Goal: Task Accomplishment & Management: Complete application form

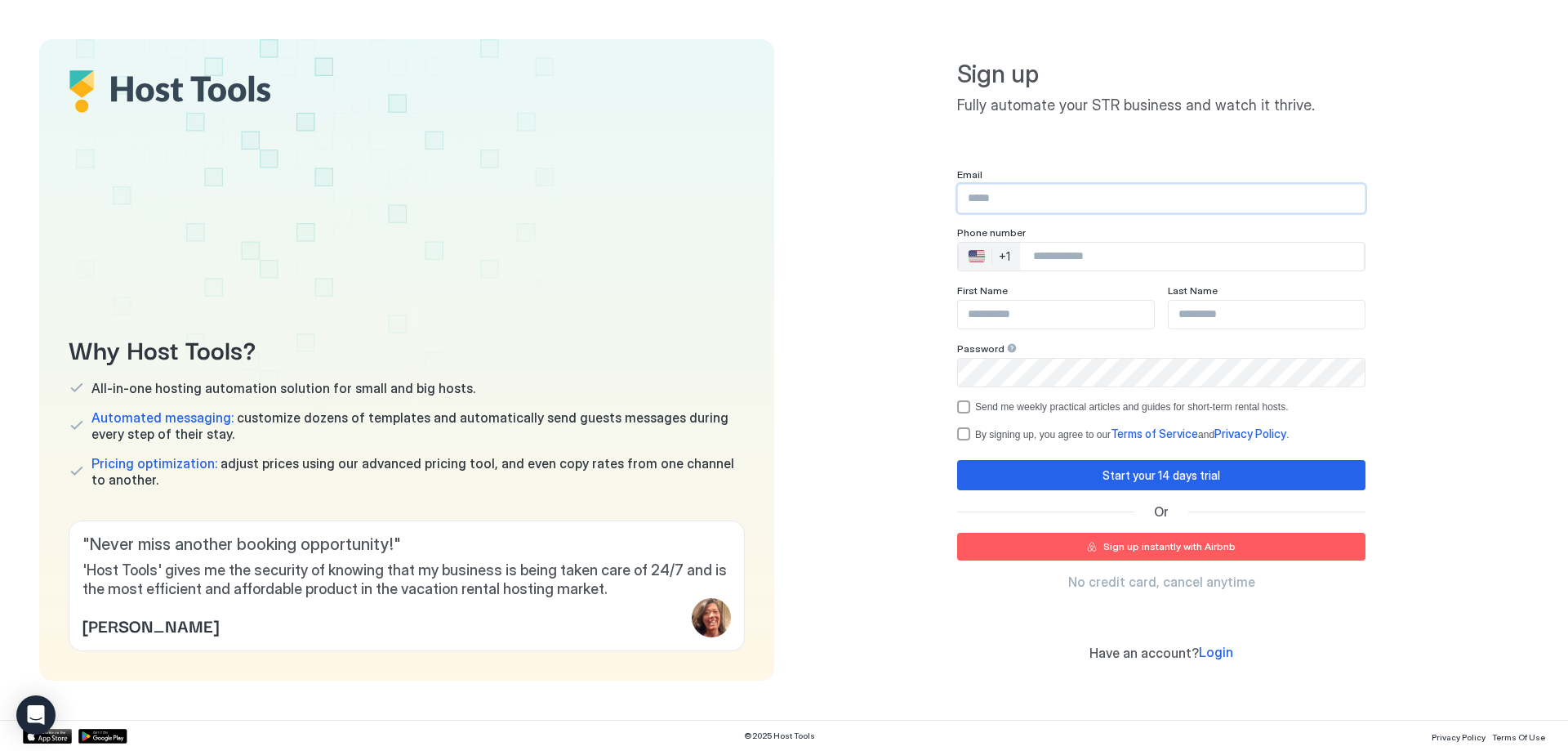
click at [1044, 205] on input "Input Field" at bounding box center [1161, 198] width 407 height 28
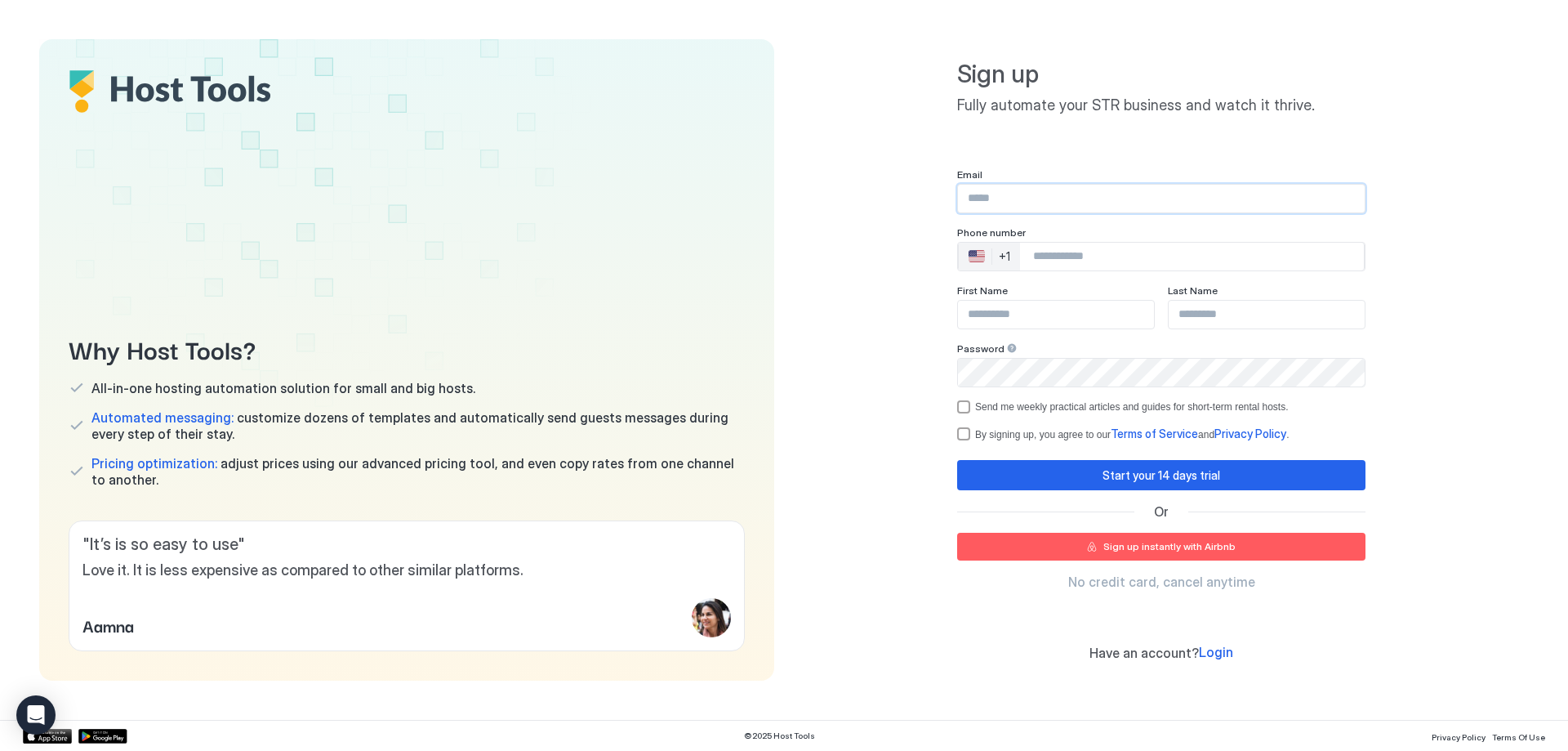
click at [1041, 201] on input "Input Field" at bounding box center [1161, 198] width 407 height 28
click at [940, 189] on div "Sign up Fully automate your STR business and watch it thrive. Email Phone numbe…" at bounding box center [1161, 359] width 735 height 641
click at [1033, 199] on input "Input Field" at bounding box center [1161, 198] width 407 height 28
type input "**********"
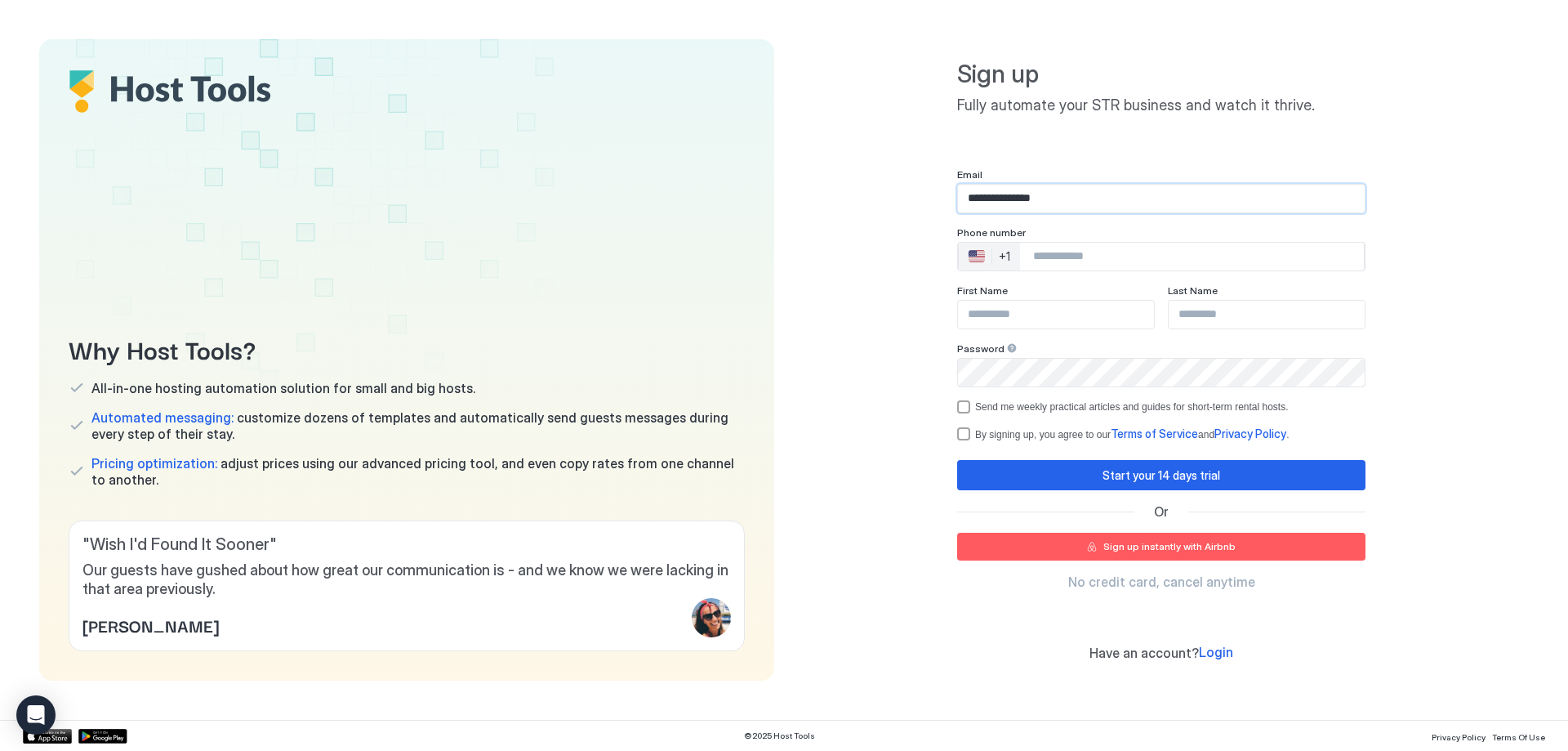
click at [1070, 256] on input "Phone Number input" at bounding box center [1192, 256] width 344 height 30
click at [1011, 261] on div "🇺🇸 +1" at bounding box center [989, 256] width 61 height 28
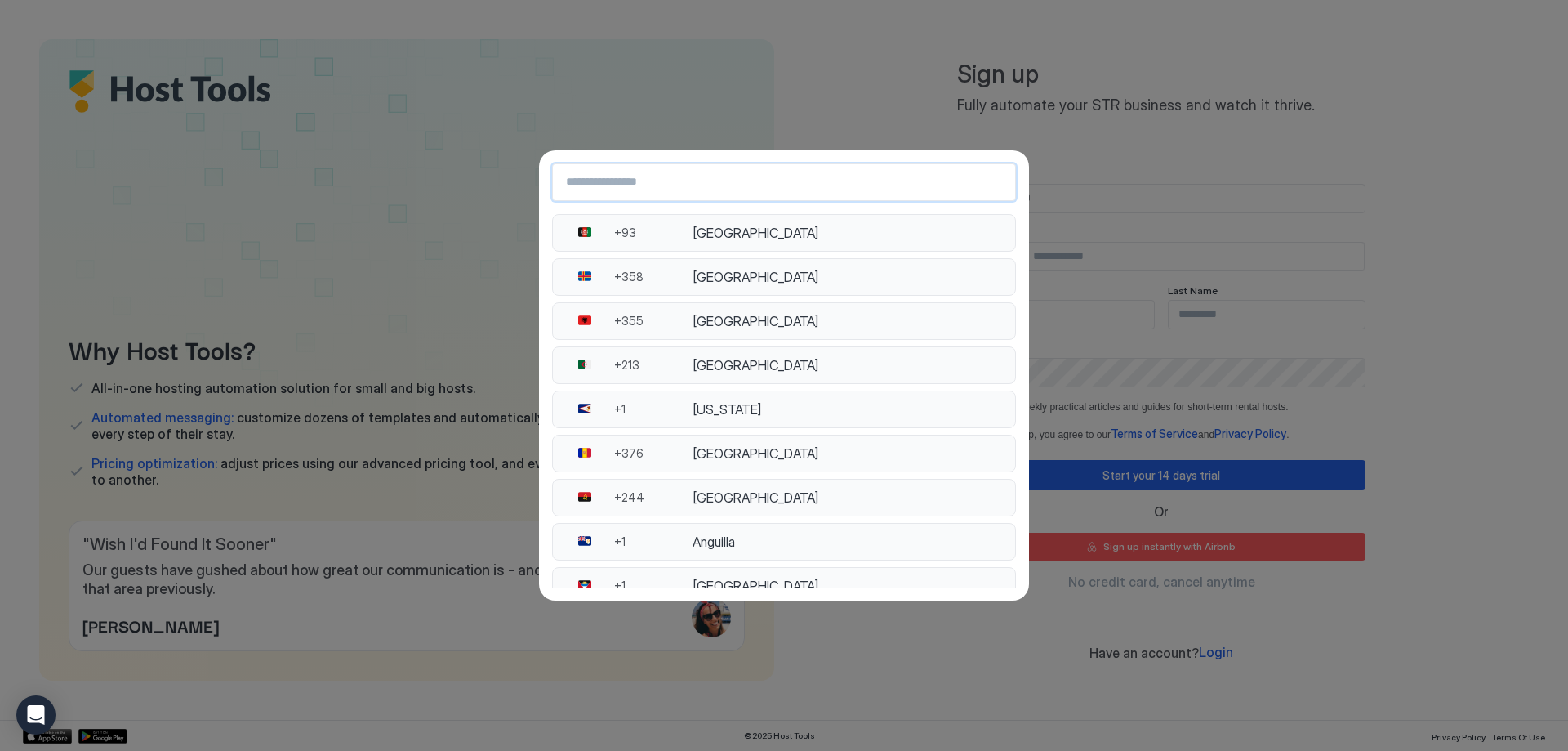
click at [667, 194] on input "Country Select Search Input" at bounding box center [784, 182] width 462 height 30
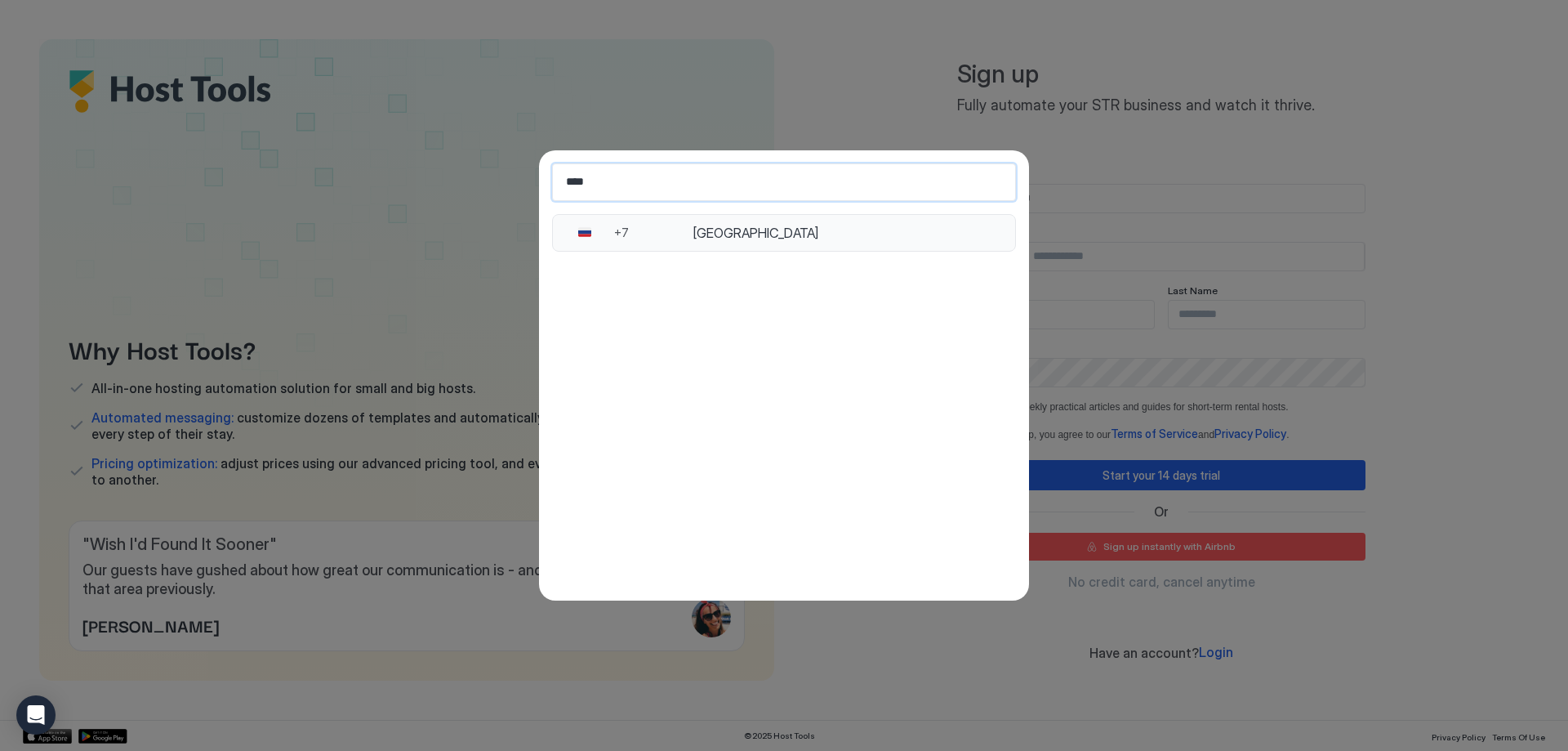
type input "****"
click at [758, 225] on div "Russia" at bounding box center [849, 232] width 313 height 16
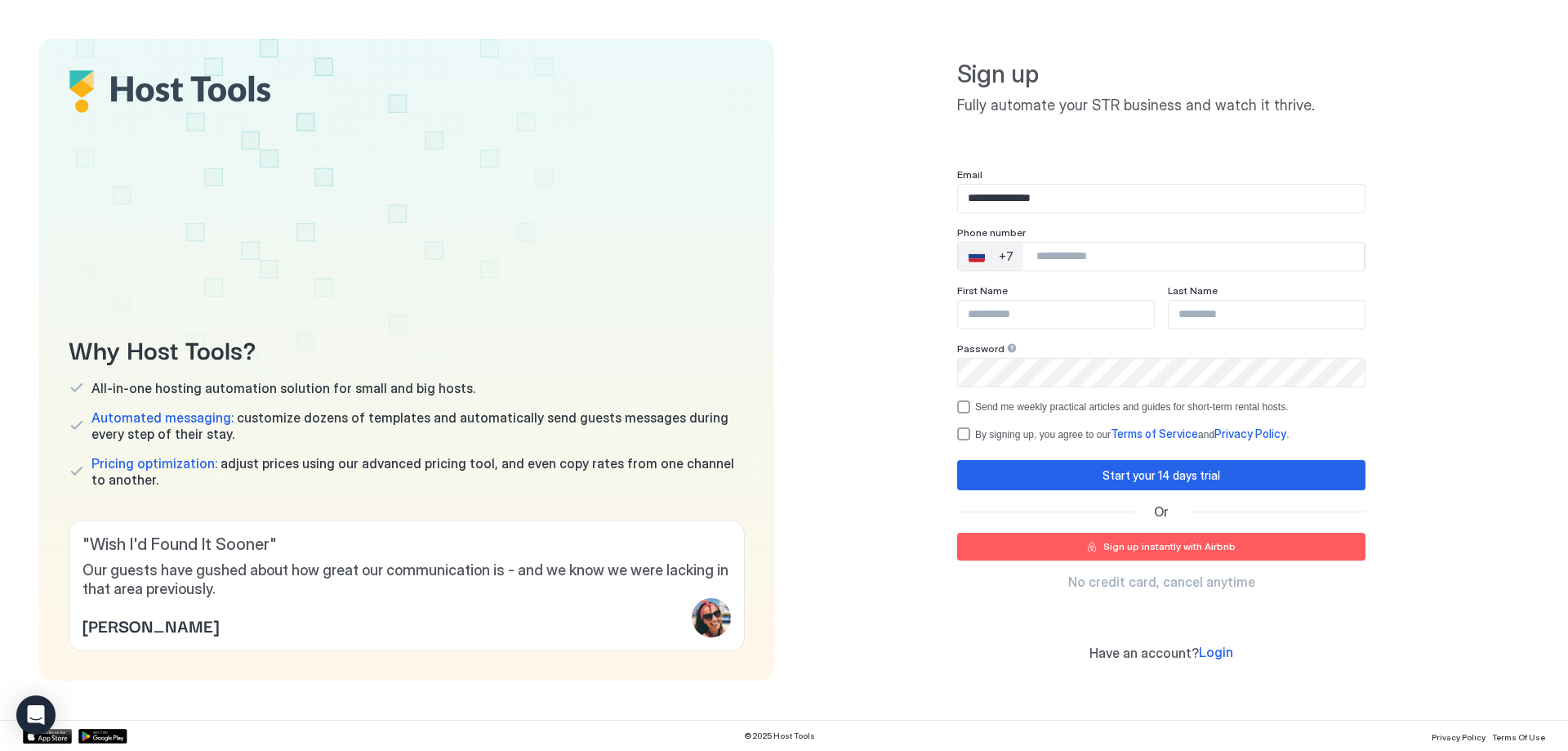
click at [1091, 250] on input "Phone Number input" at bounding box center [1194, 256] width 341 height 30
type input "**********"
type input "******"
click at [1204, 305] on input "Input Field" at bounding box center [1266, 314] width 196 height 28
type input "********"
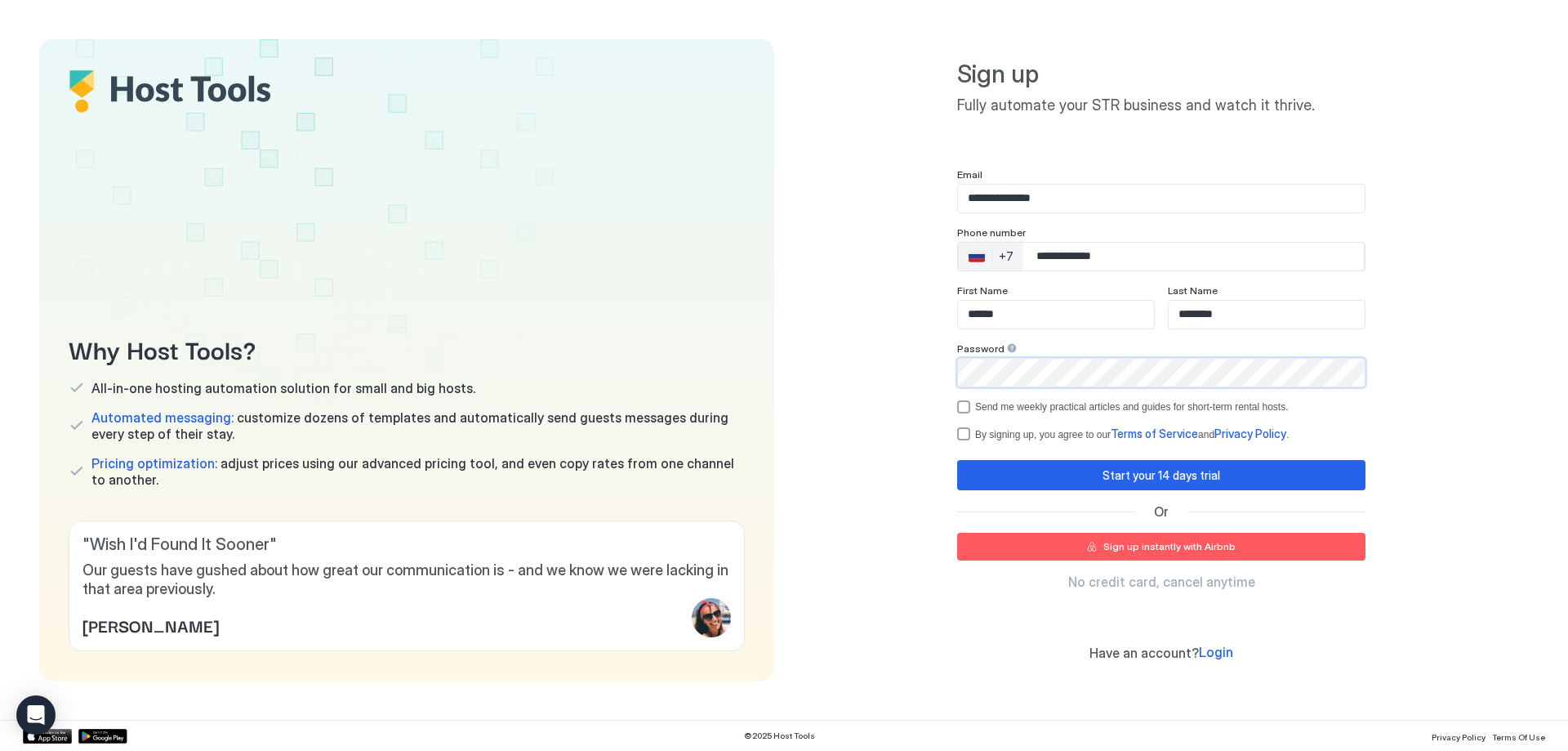
drag, startPoint x: 1009, startPoint y: 321, endPoint x: 1001, endPoint y: 339, distance: 19.7
click at [1009, 322] on input "******" at bounding box center [1055, 314] width 196 height 28
click at [968, 437] on div "termsPrivacy" at bounding box center [964, 434] width 13 height 13
click at [1137, 476] on div "Start your 14 days trial" at bounding box center [1161, 475] width 117 height 17
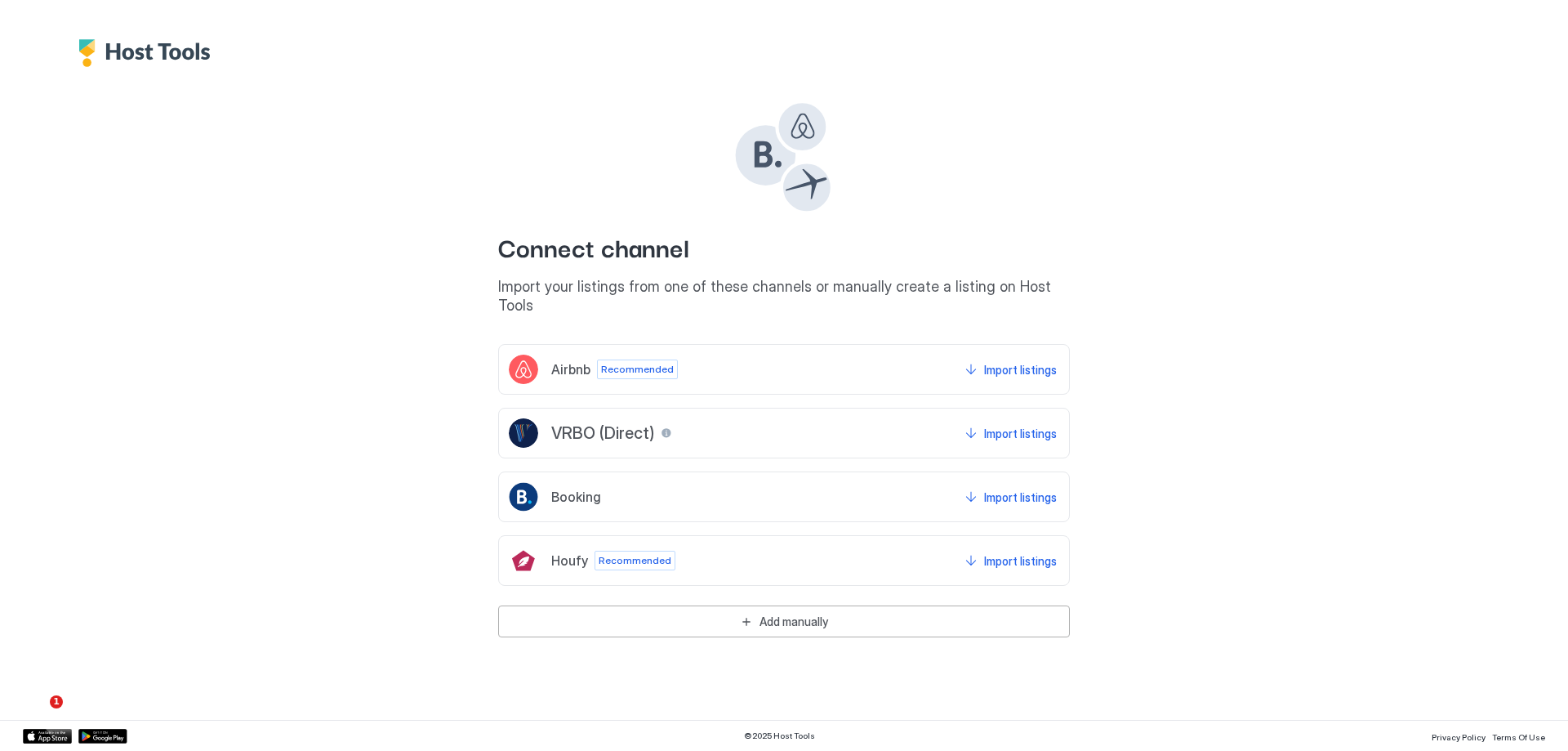
click at [759, 613] on div "Add manually" at bounding box center [794, 622] width 69 height 17
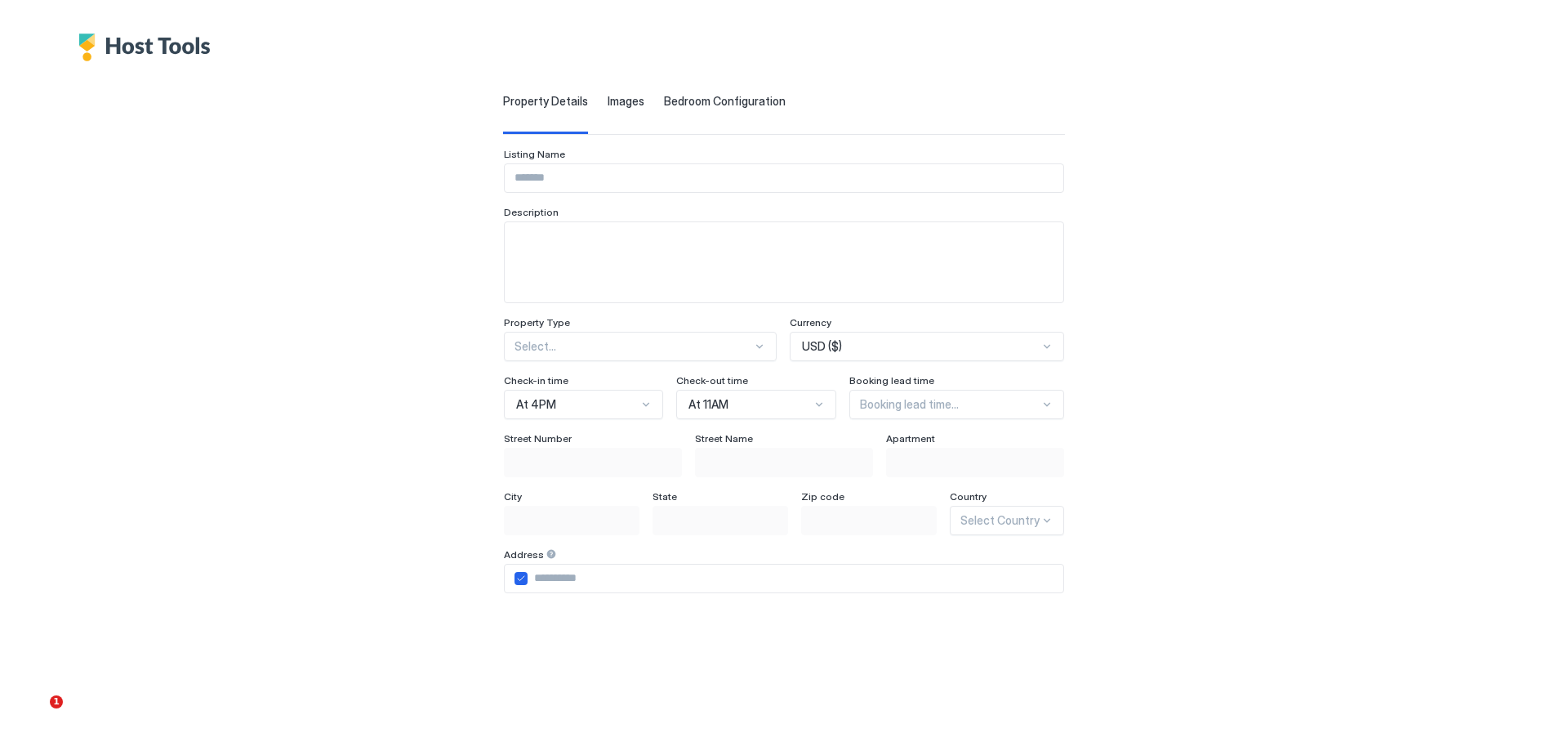
scroll to position [268, 0]
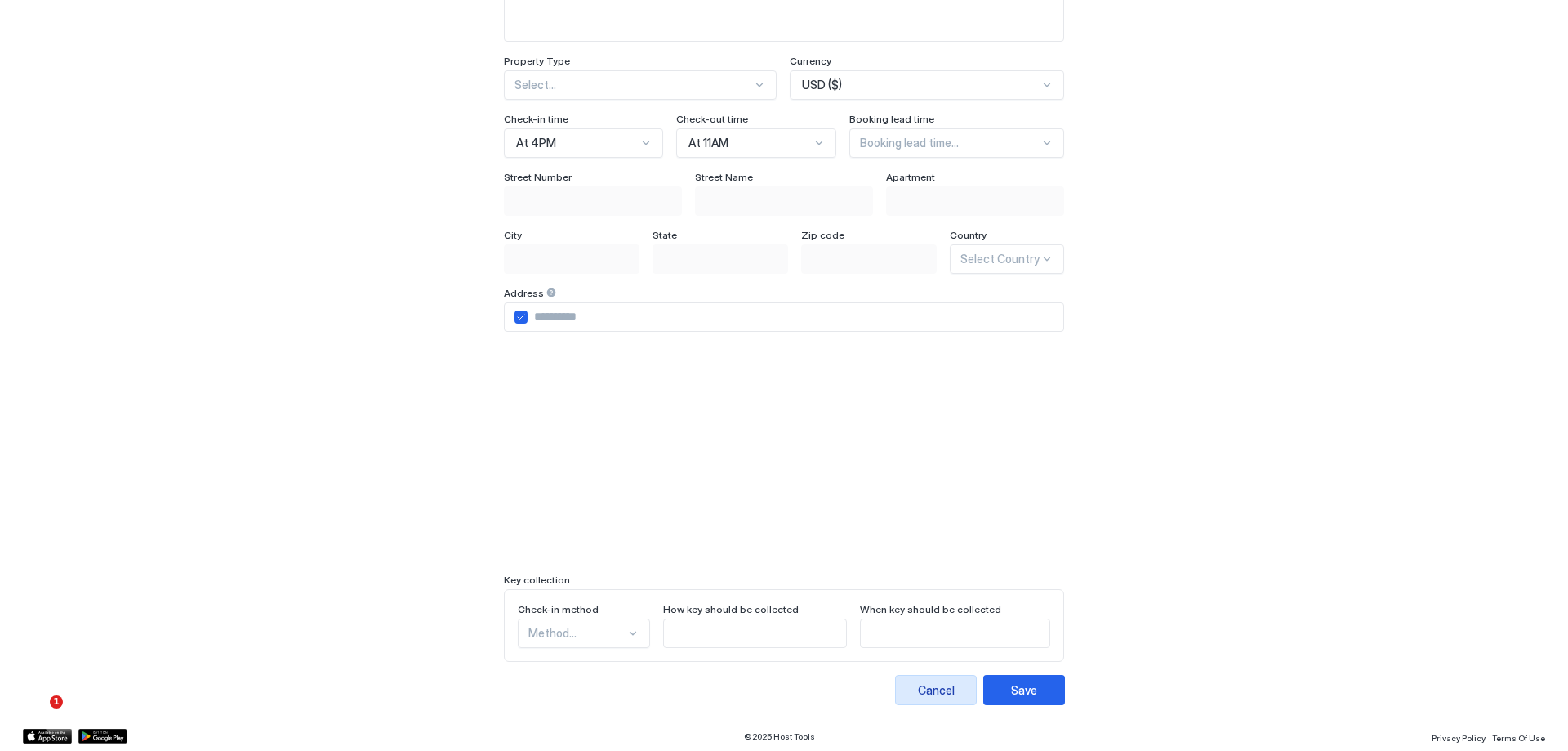
click at [977, 678] on button "Cancel" at bounding box center [936, 691] width 82 height 31
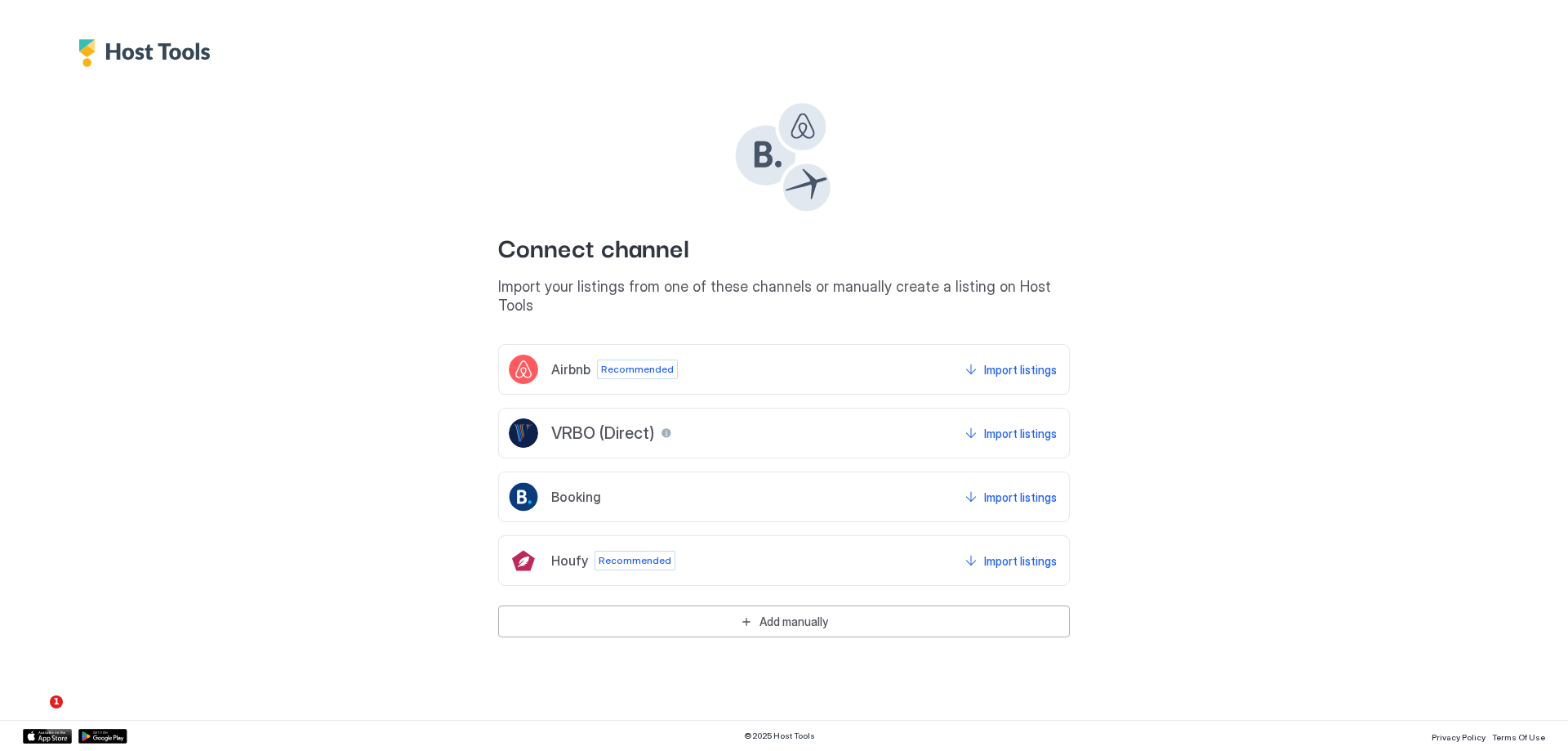
click at [666, 427] on div at bounding box center [667, 433] width 11 height 11
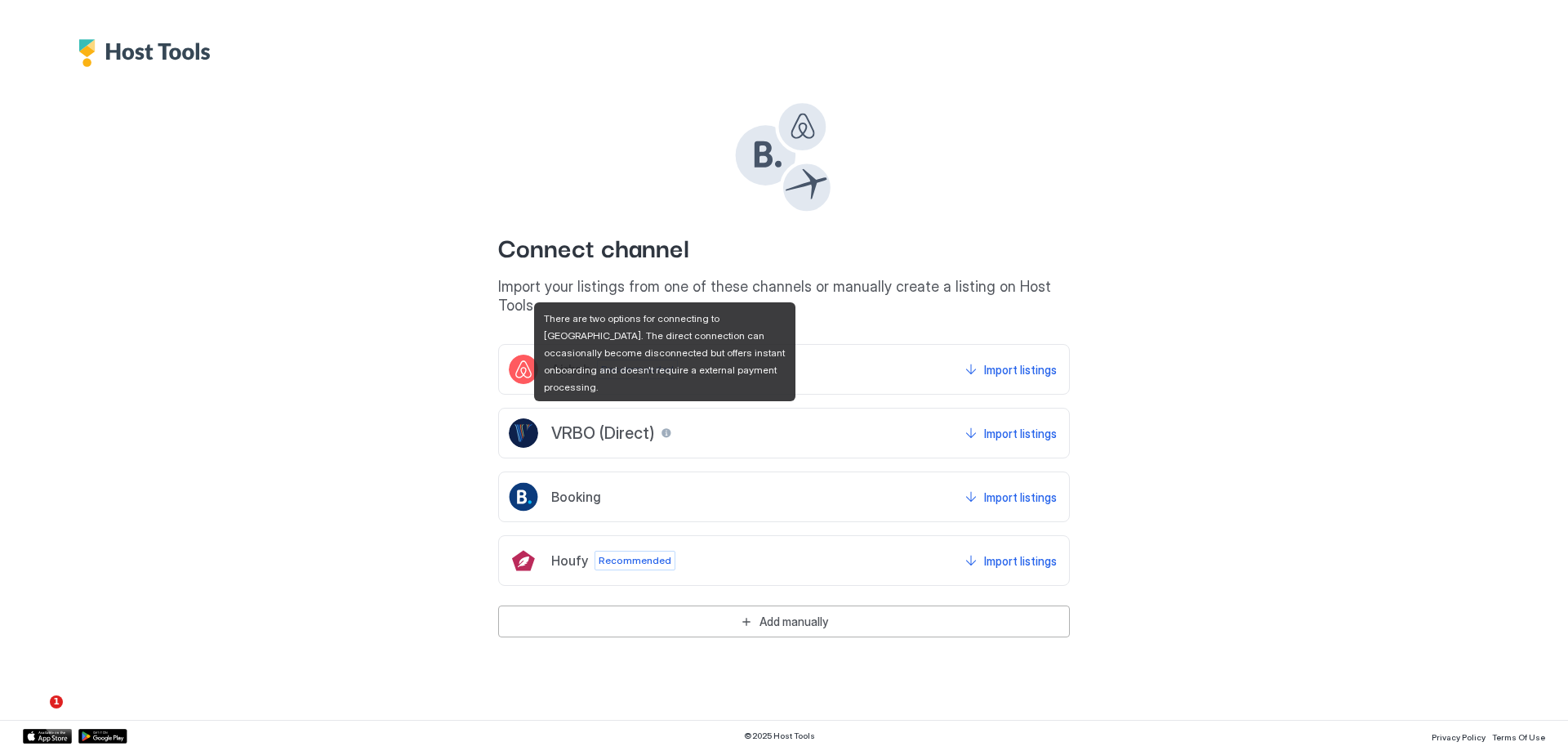
click at [664, 427] on div at bounding box center [667, 433] width 11 height 11
click at [628, 207] on div "Connect channel Import your listings from one of these channels or manually cre…" at bounding box center [784, 206] width 572 height 215
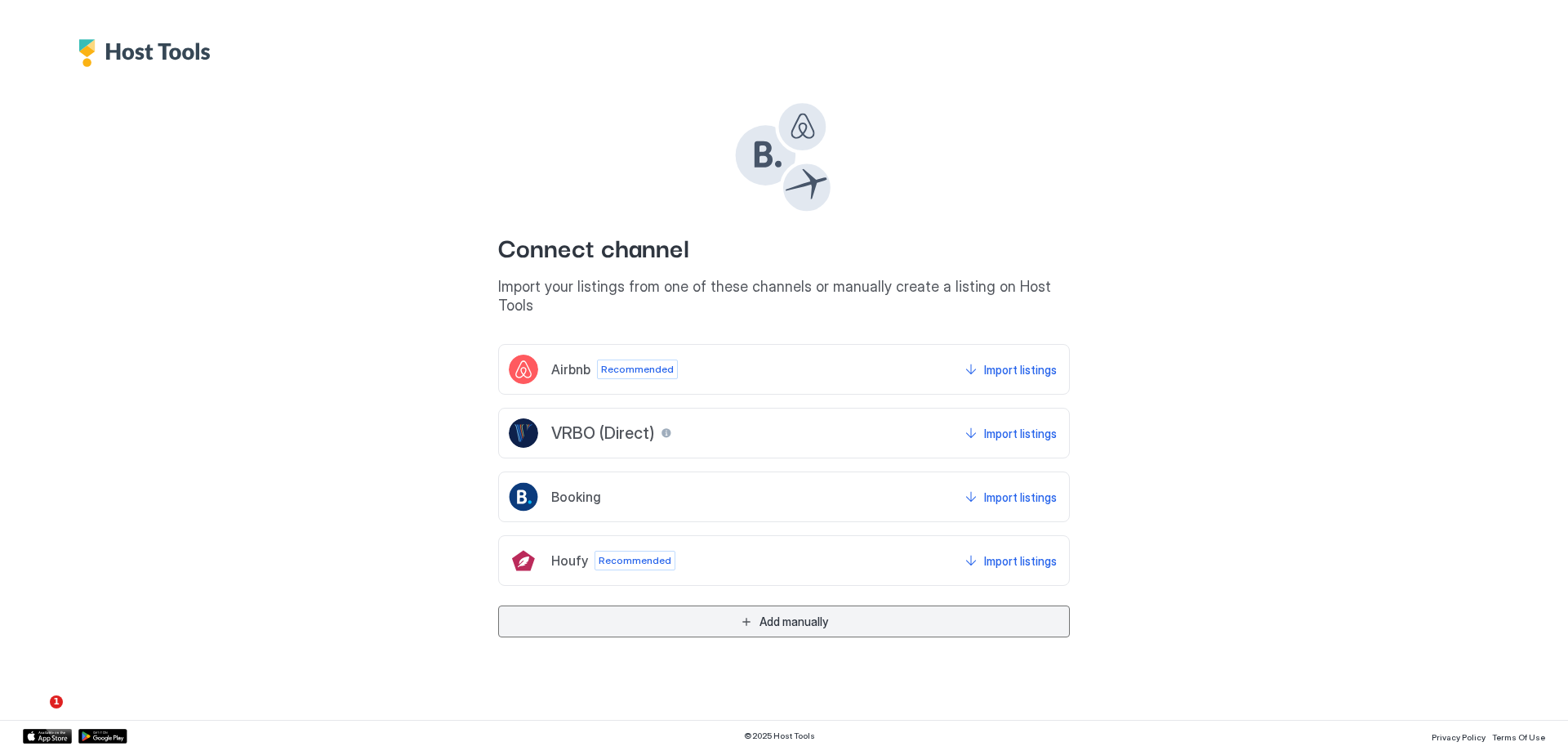
click at [736, 606] on button "Add manually" at bounding box center [784, 621] width 572 height 32
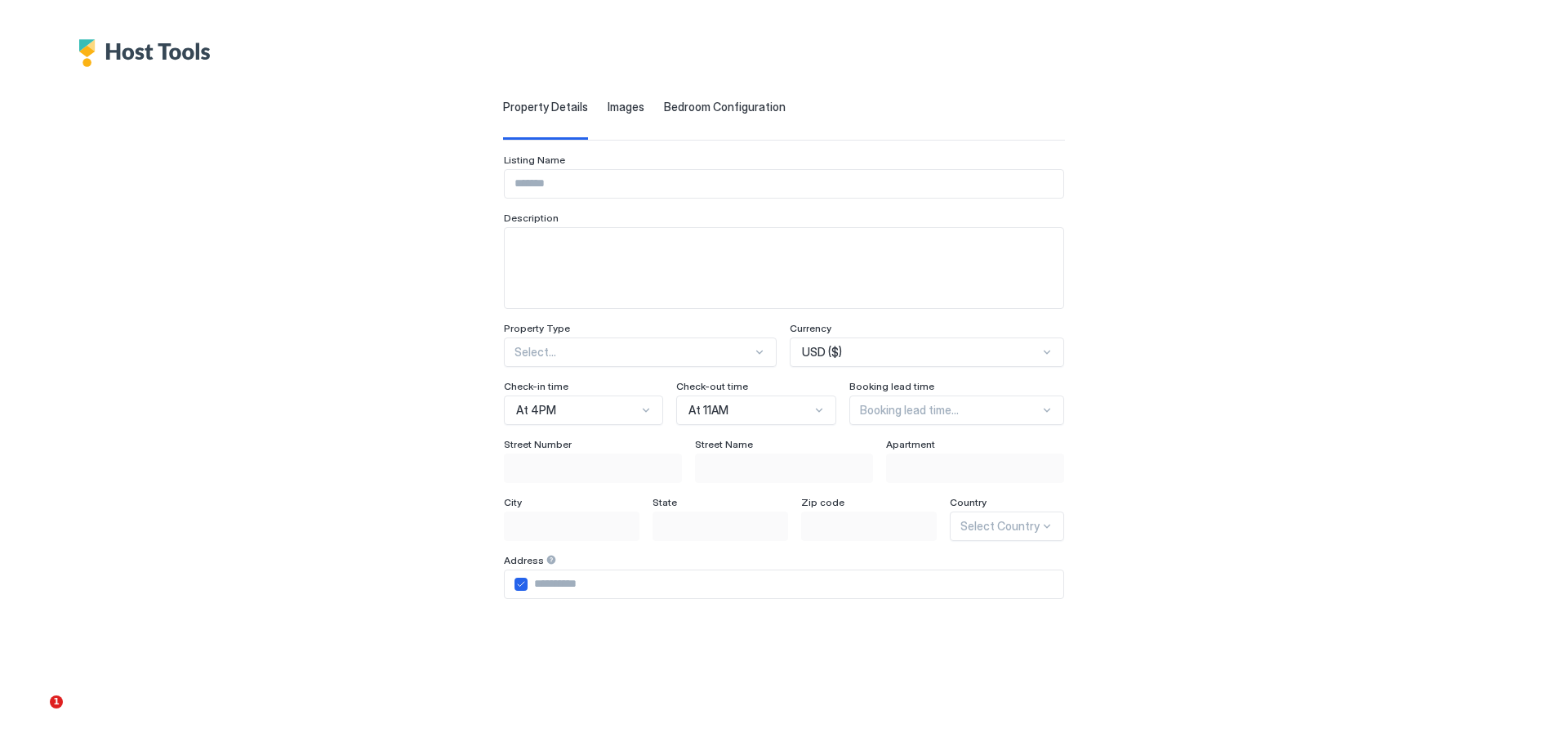
click at [584, 172] on input "Input Field" at bounding box center [784, 183] width 559 height 28
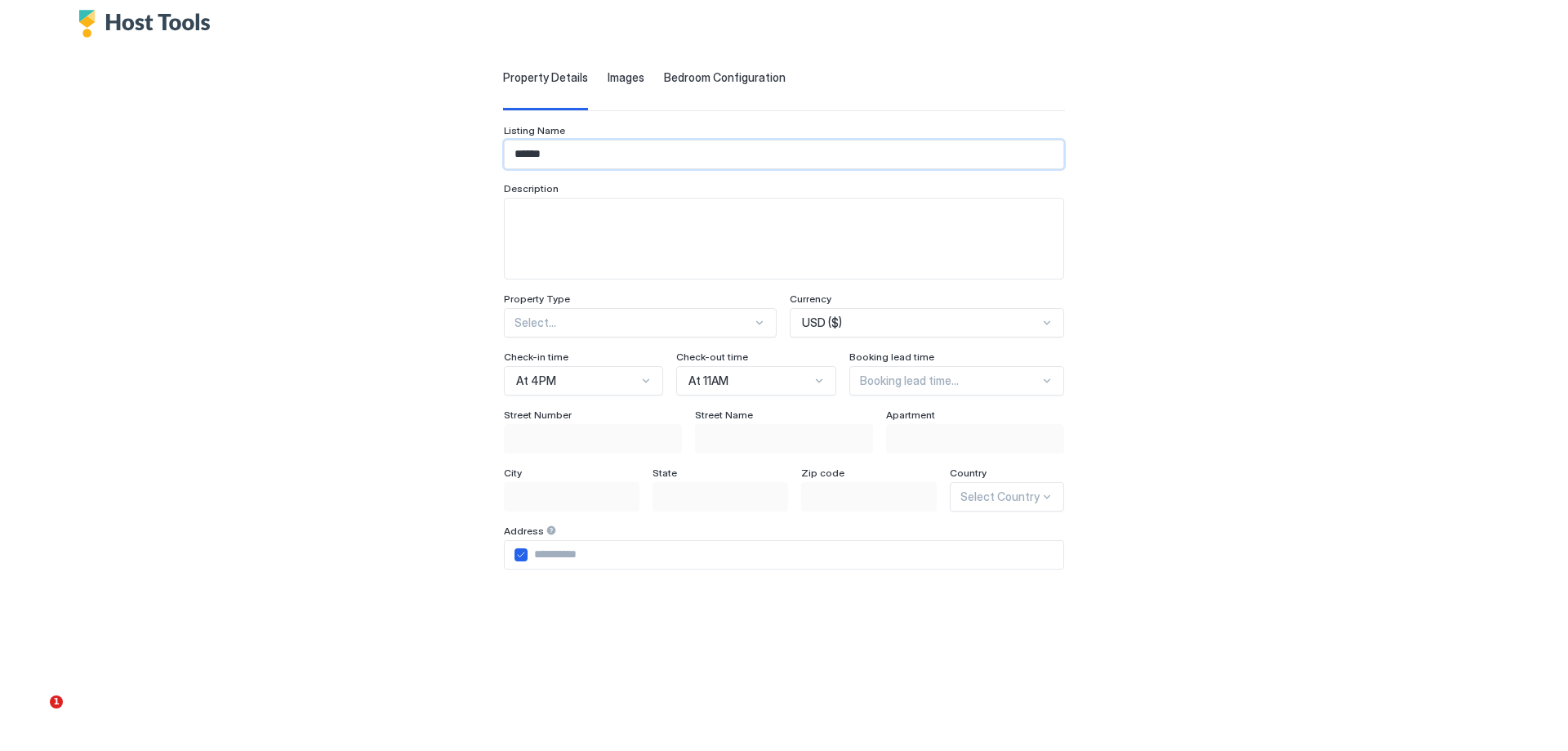
scroll to position [246, 0]
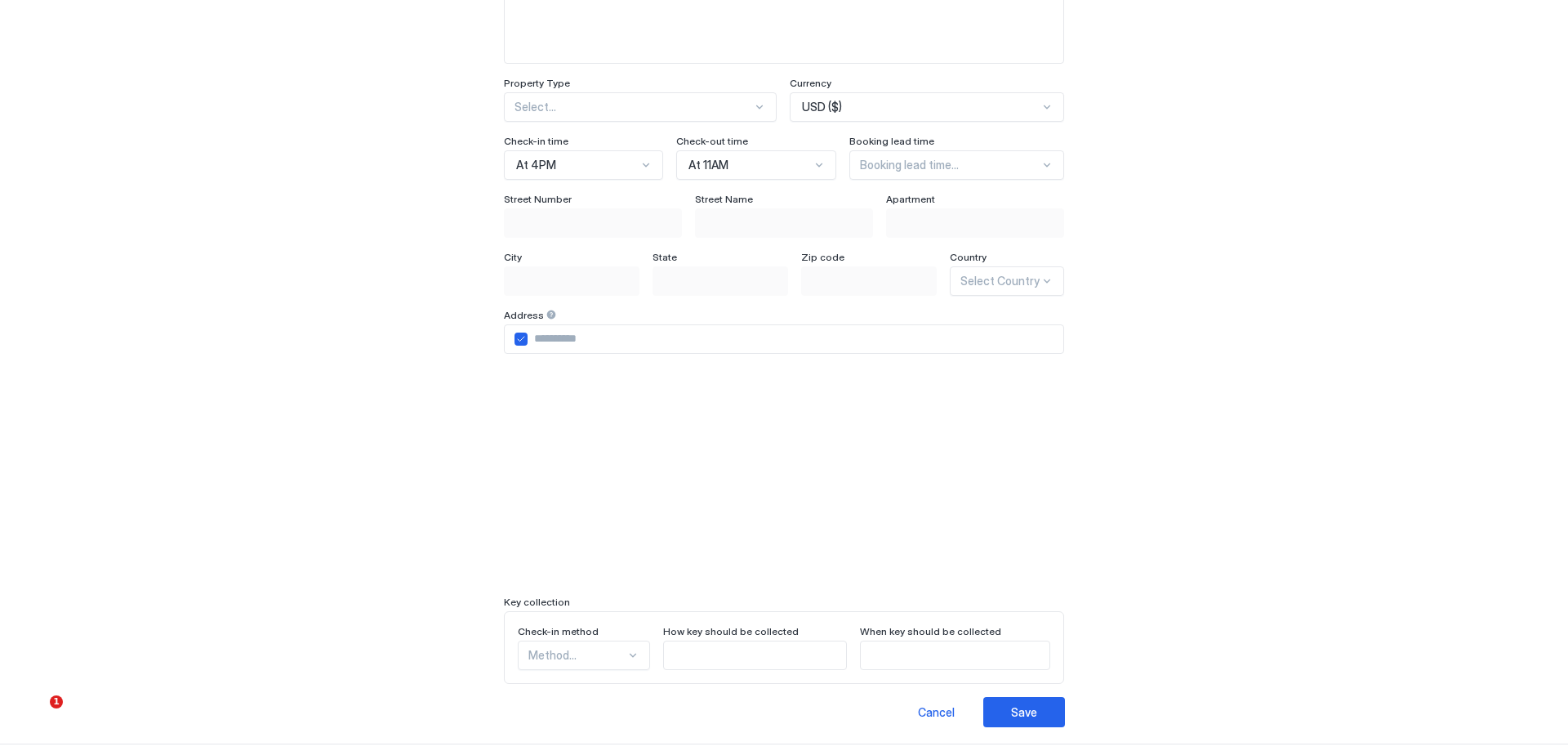
type input "******"
click at [1065, 699] on button "Save" at bounding box center [1025, 713] width 82 height 31
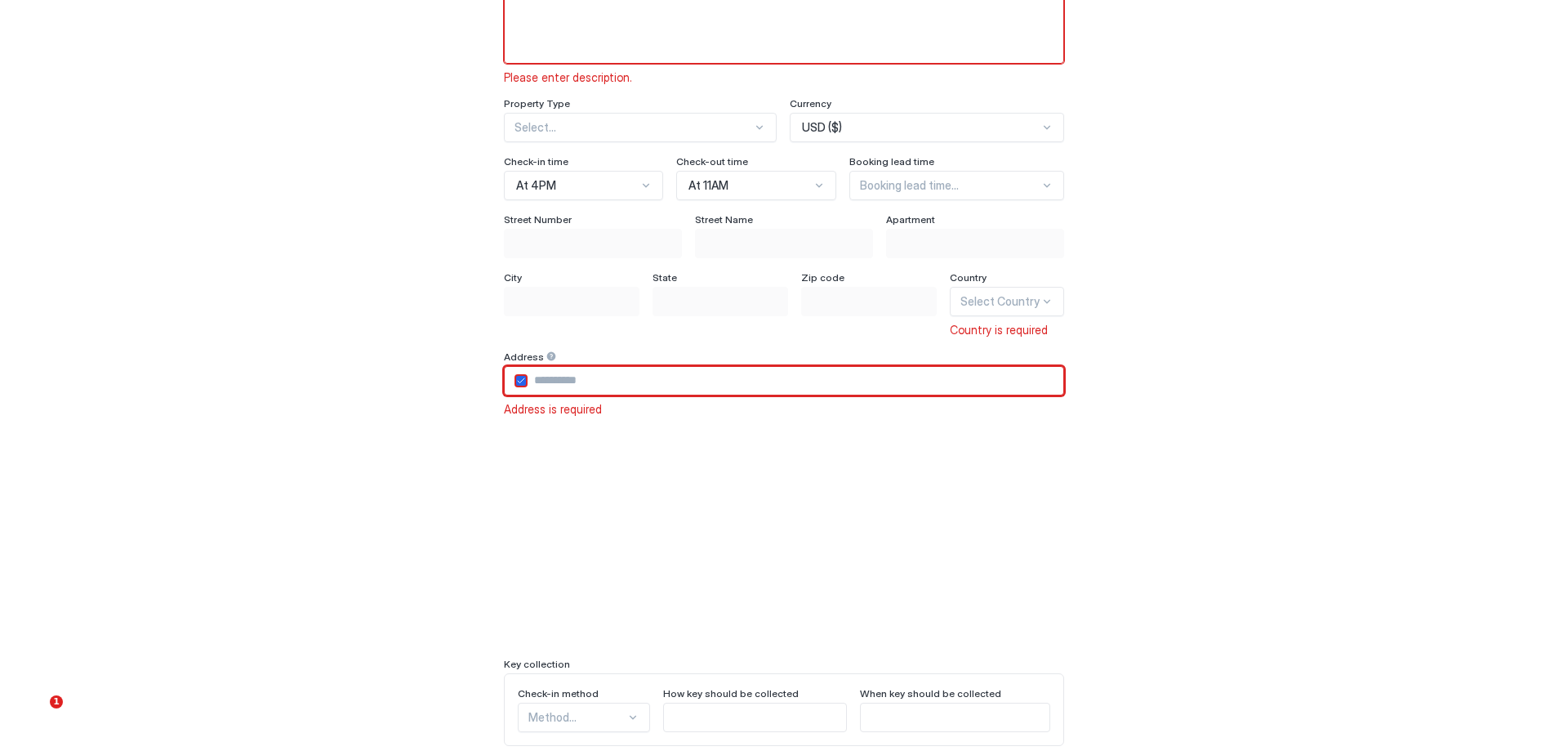
scroll to position [0, 0]
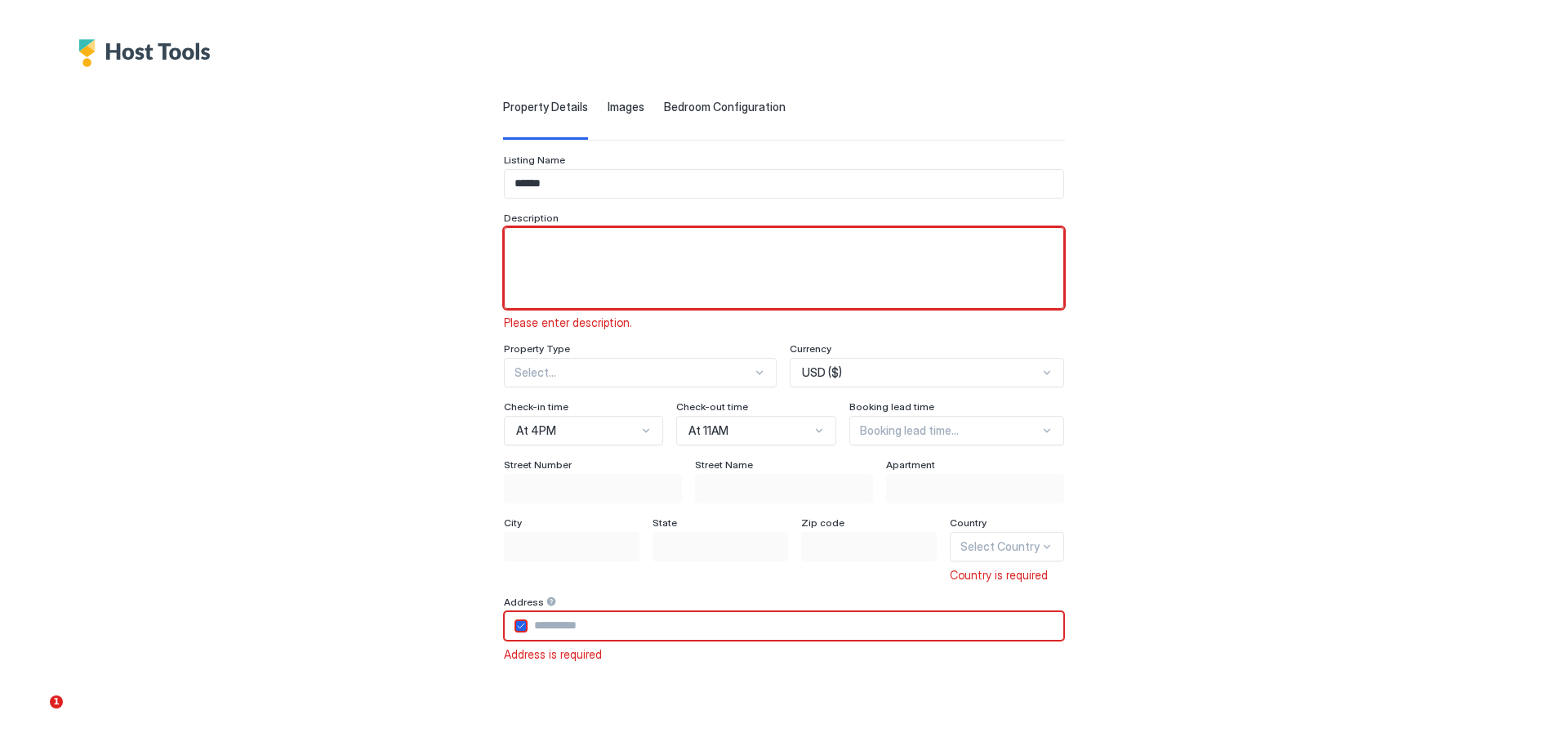
click at [585, 259] on textarea "Input Field" at bounding box center [784, 268] width 559 height 80
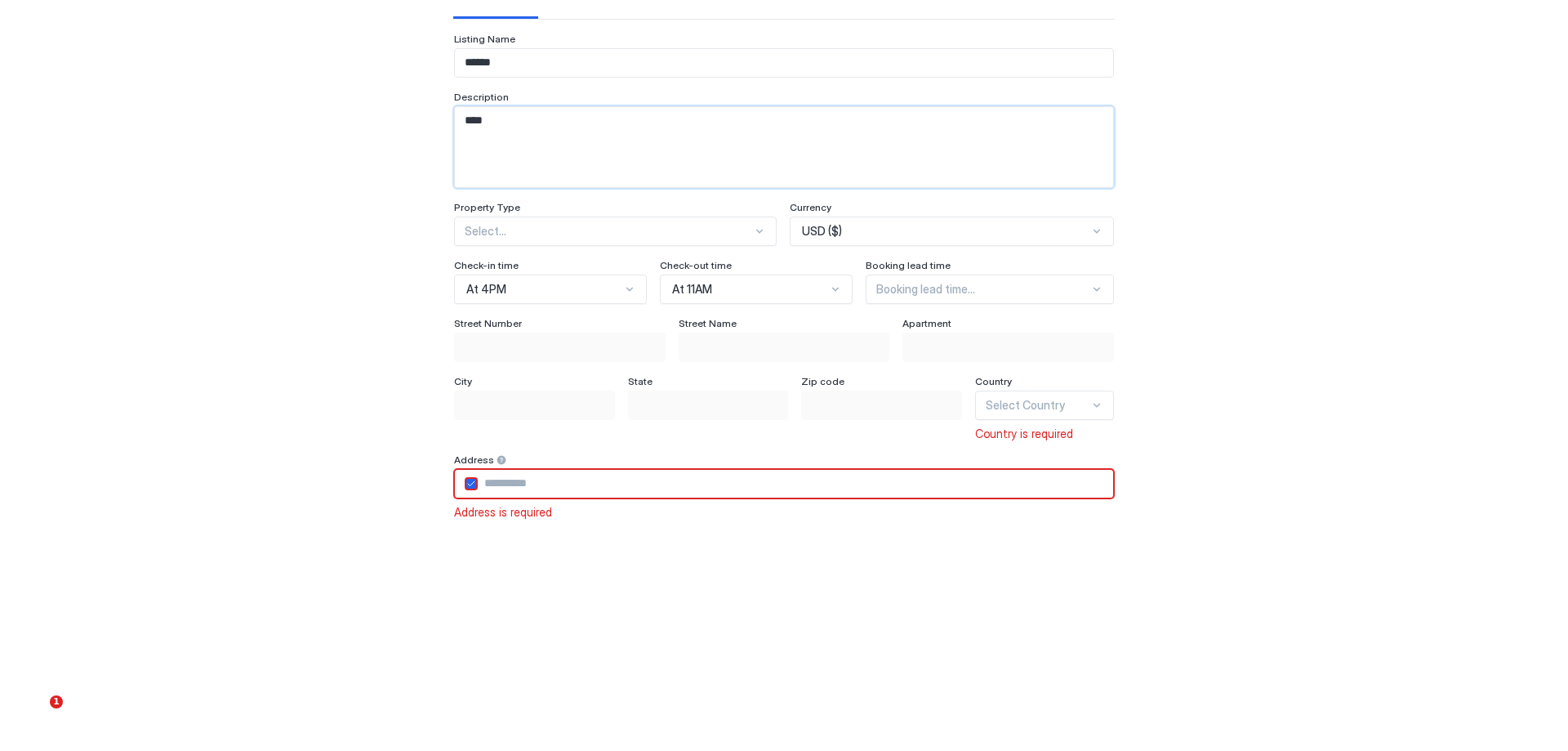
type textarea "****"
click at [563, 488] on input "Input Field" at bounding box center [795, 483] width 635 height 28
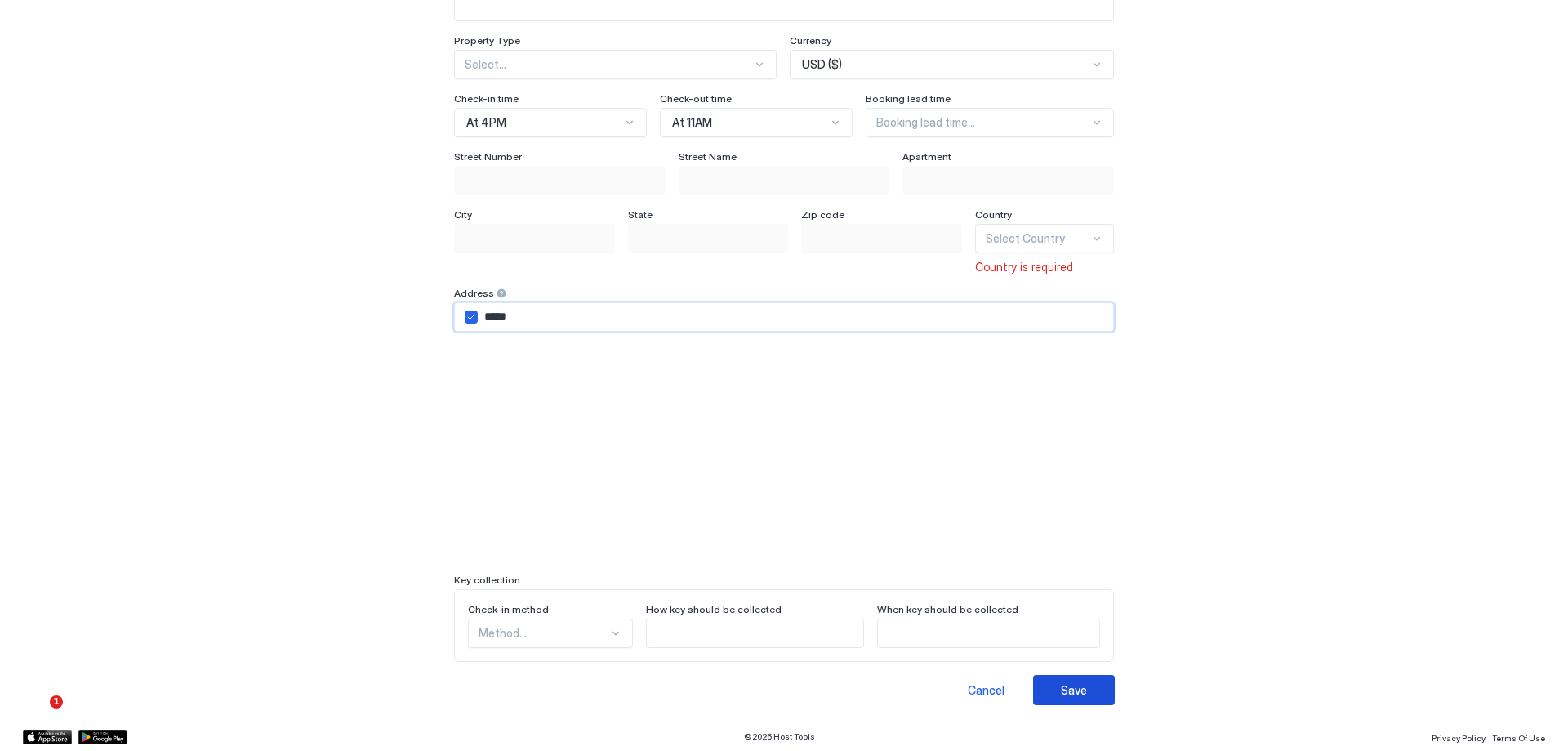
type input "*****"
click at [1065, 676] on button "Save" at bounding box center [1074, 691] width 82 height 31
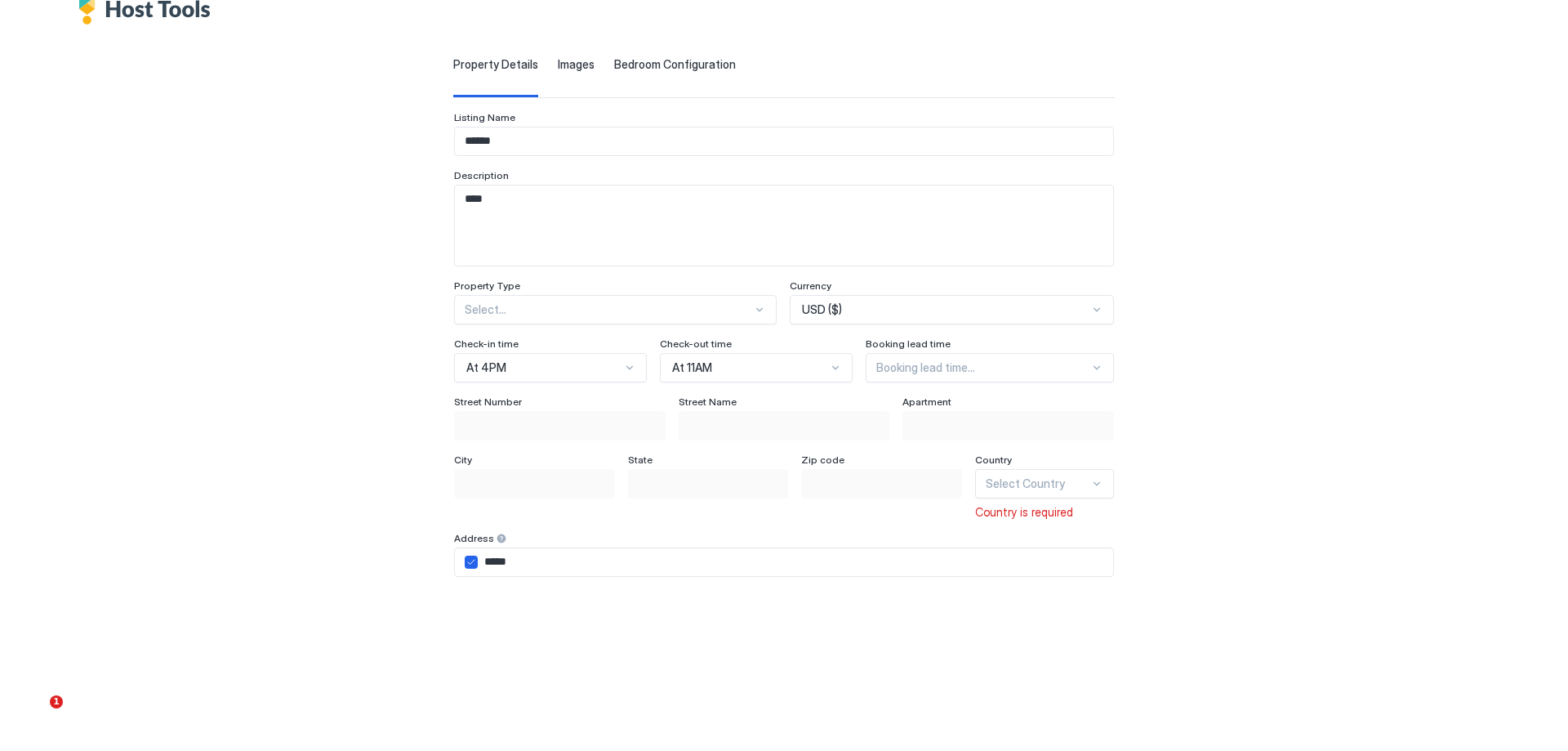
scroll to position [0, 0]
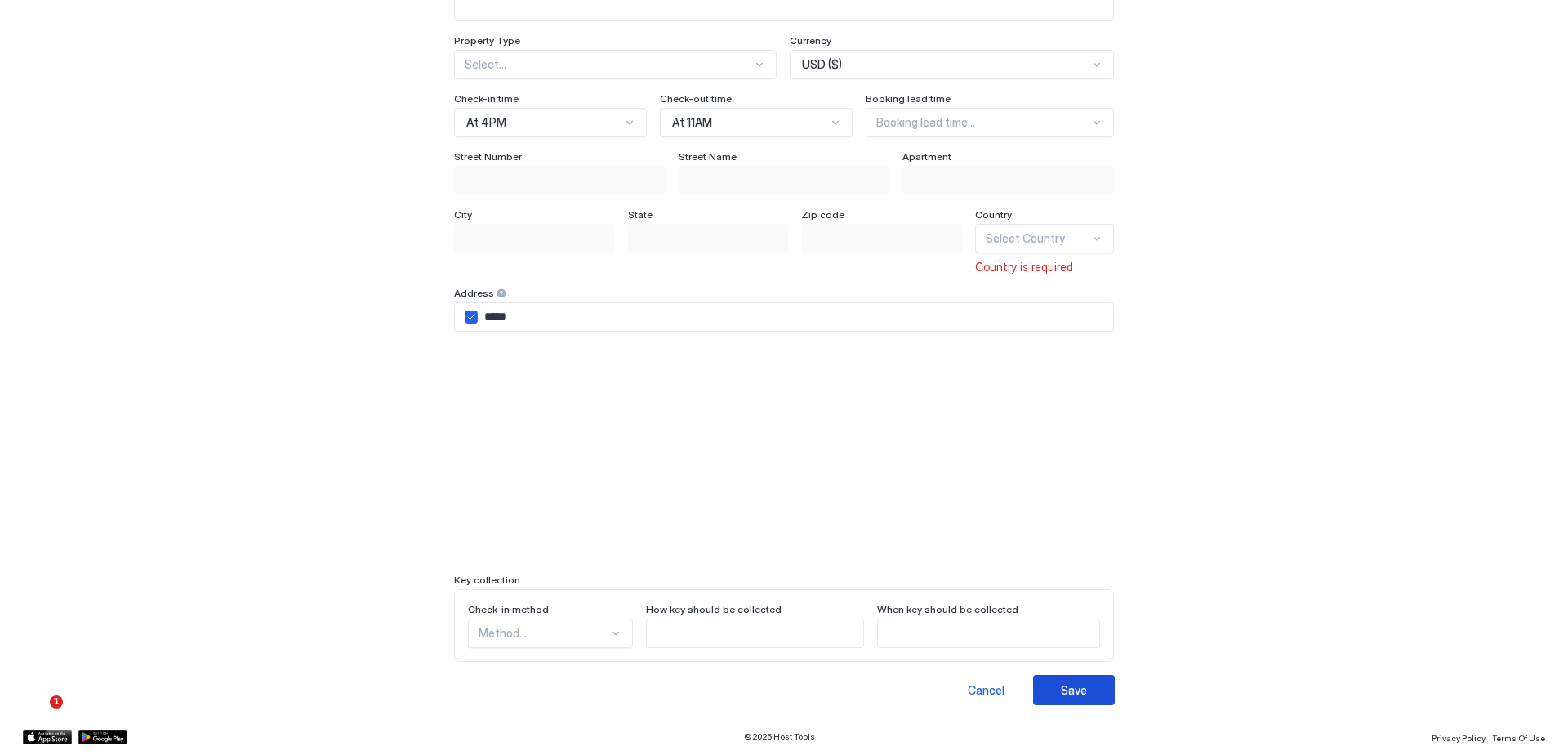
click at [1087, 687] on button "Save" at bounding box center [1074, 691] width 82 height 31
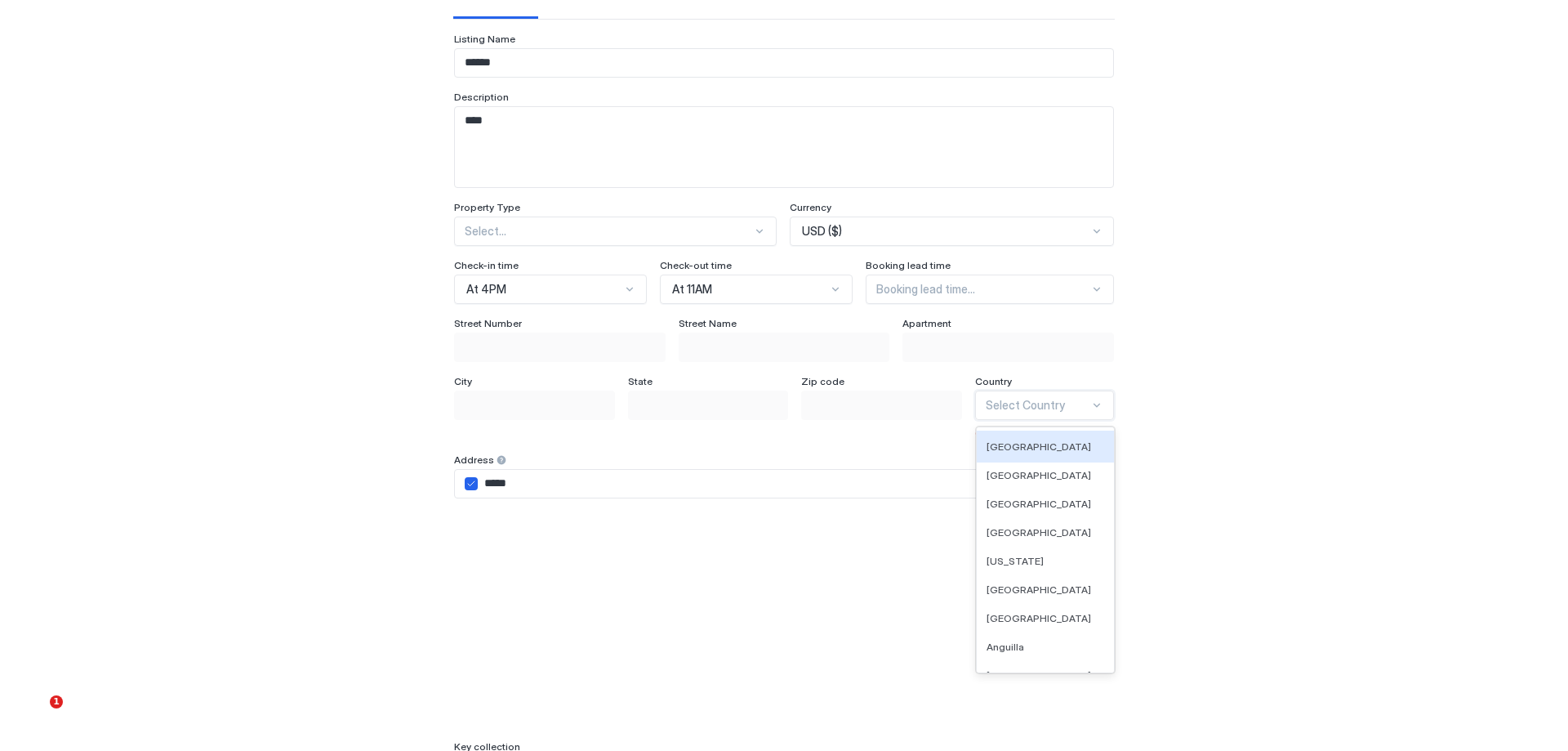
click at [1055, 415] on div "Select Country" at bounding box center [1045, 405] width 139 height 30
click at [1047, 483] on span "[GEOGRAPHIC_DATA]" at bounding box center [1038, 478] width 104 height 12
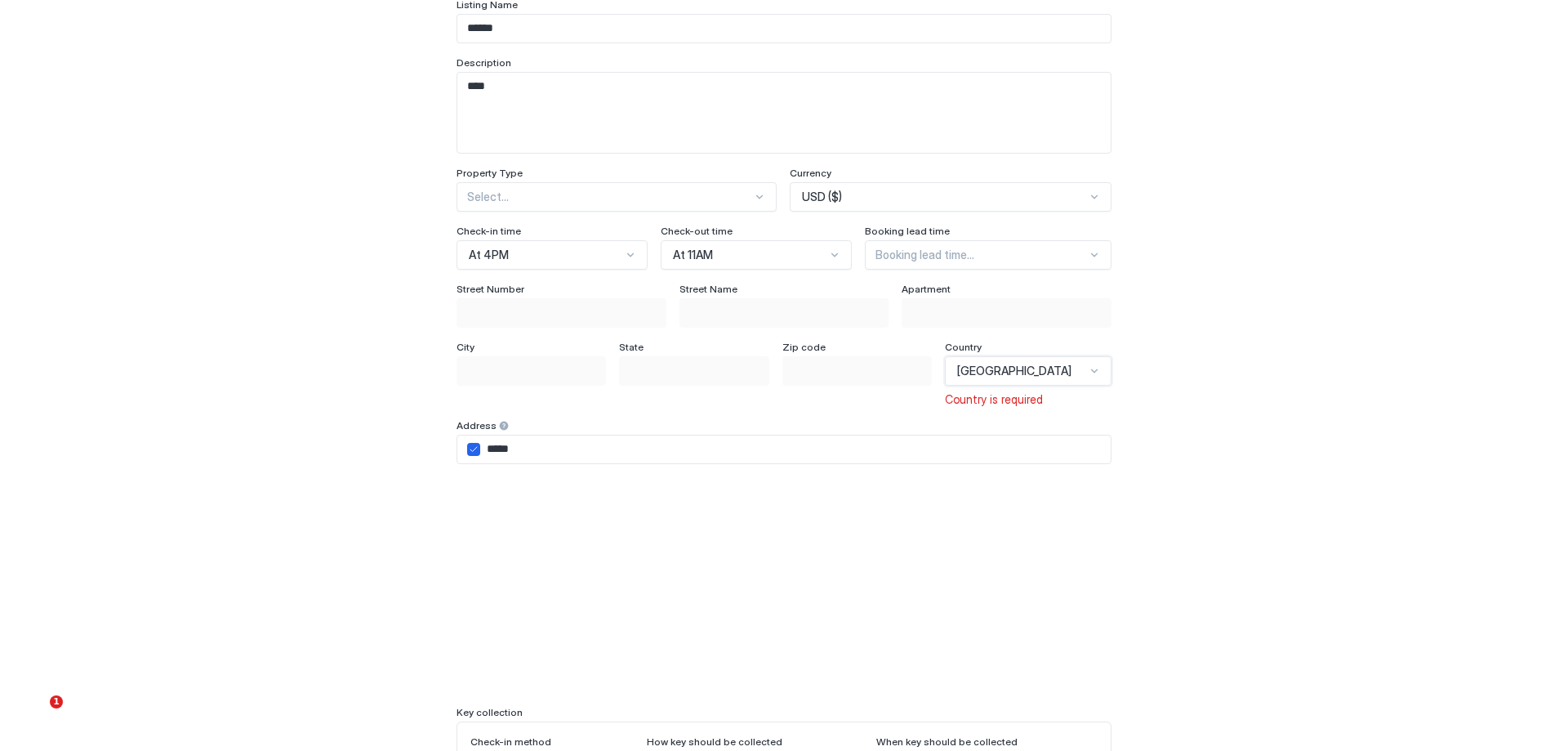
scroll to position [288, 0]
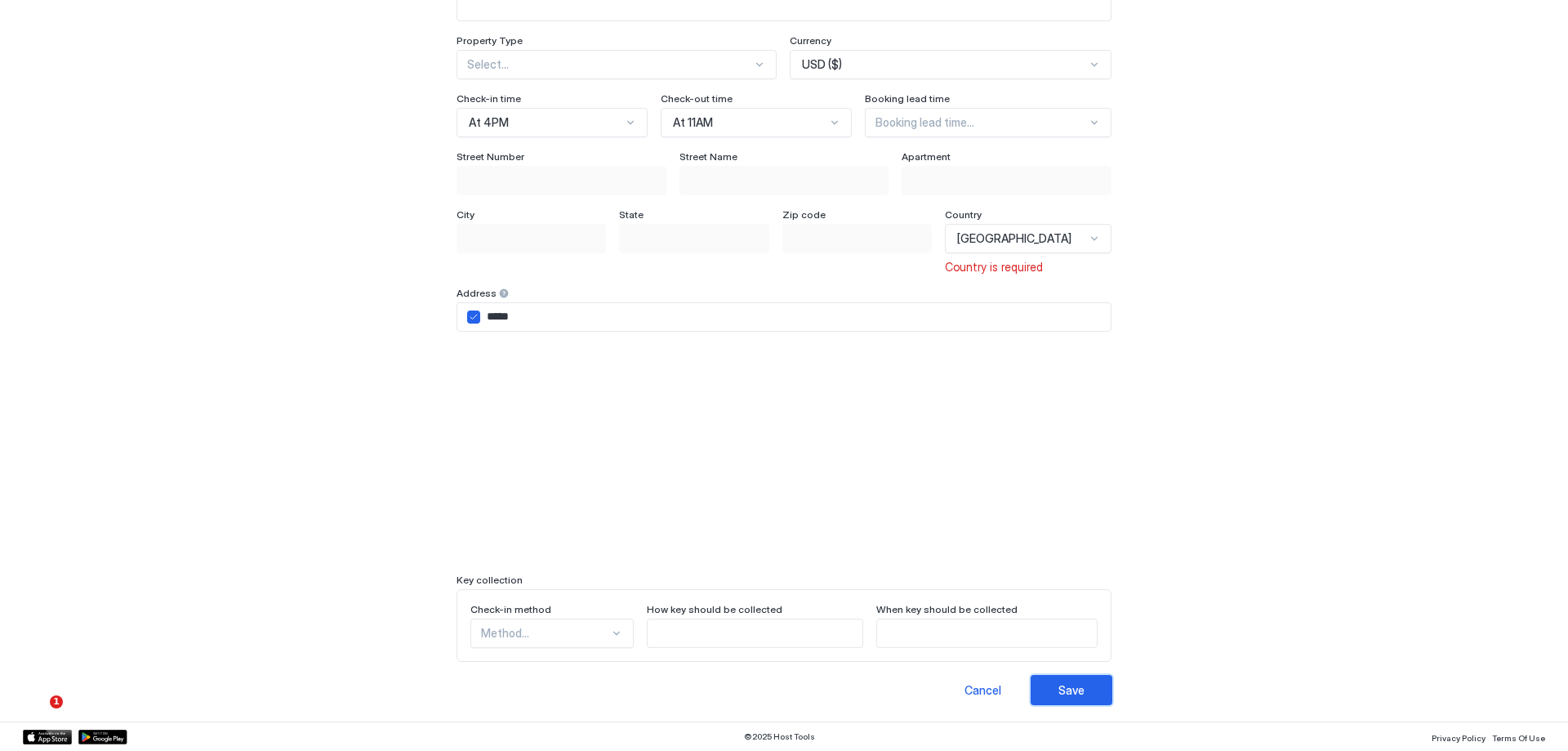
click at [1070, 678] on button "Save" at bounding box center [1071, 691] width 82 height 31
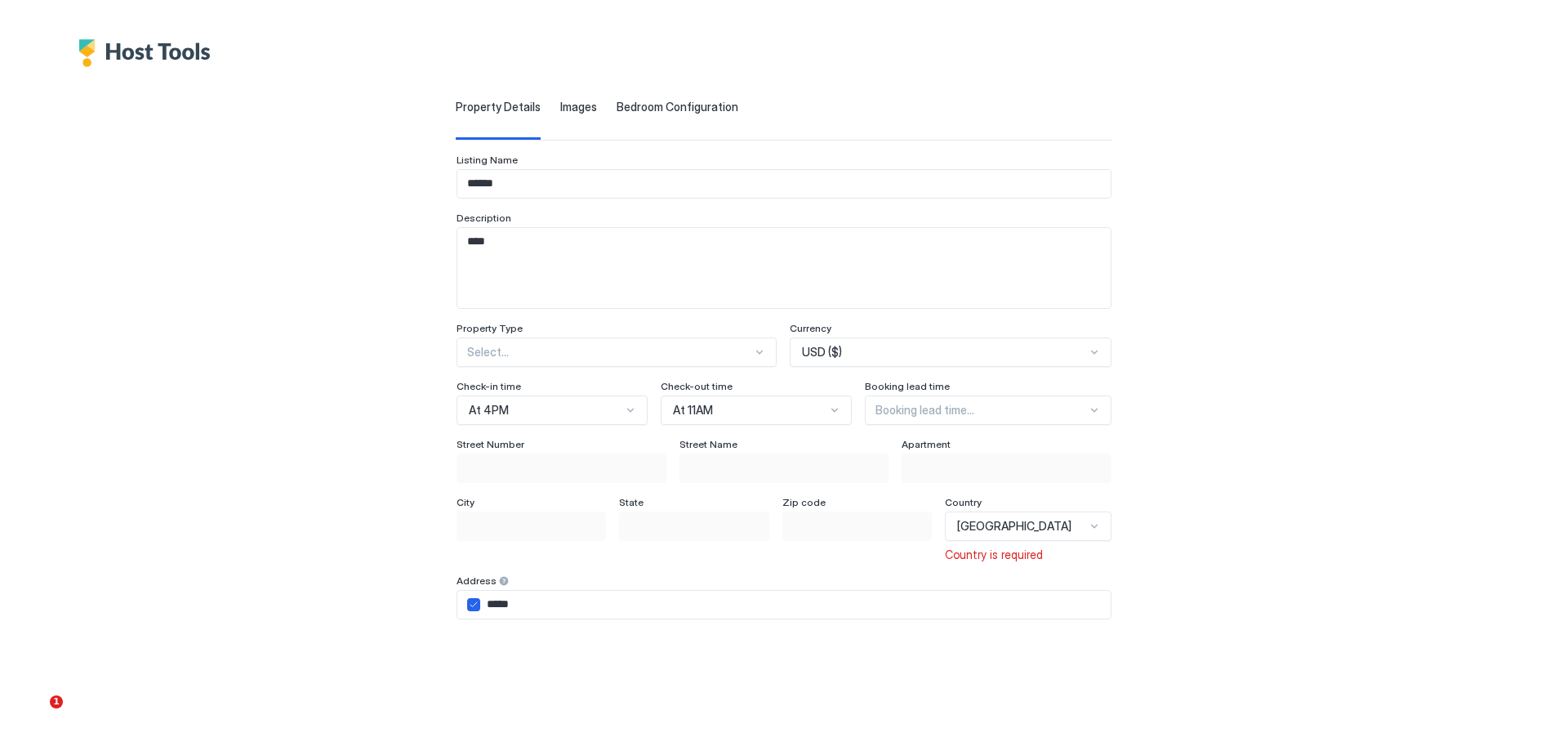
scroll to position [65, 0]
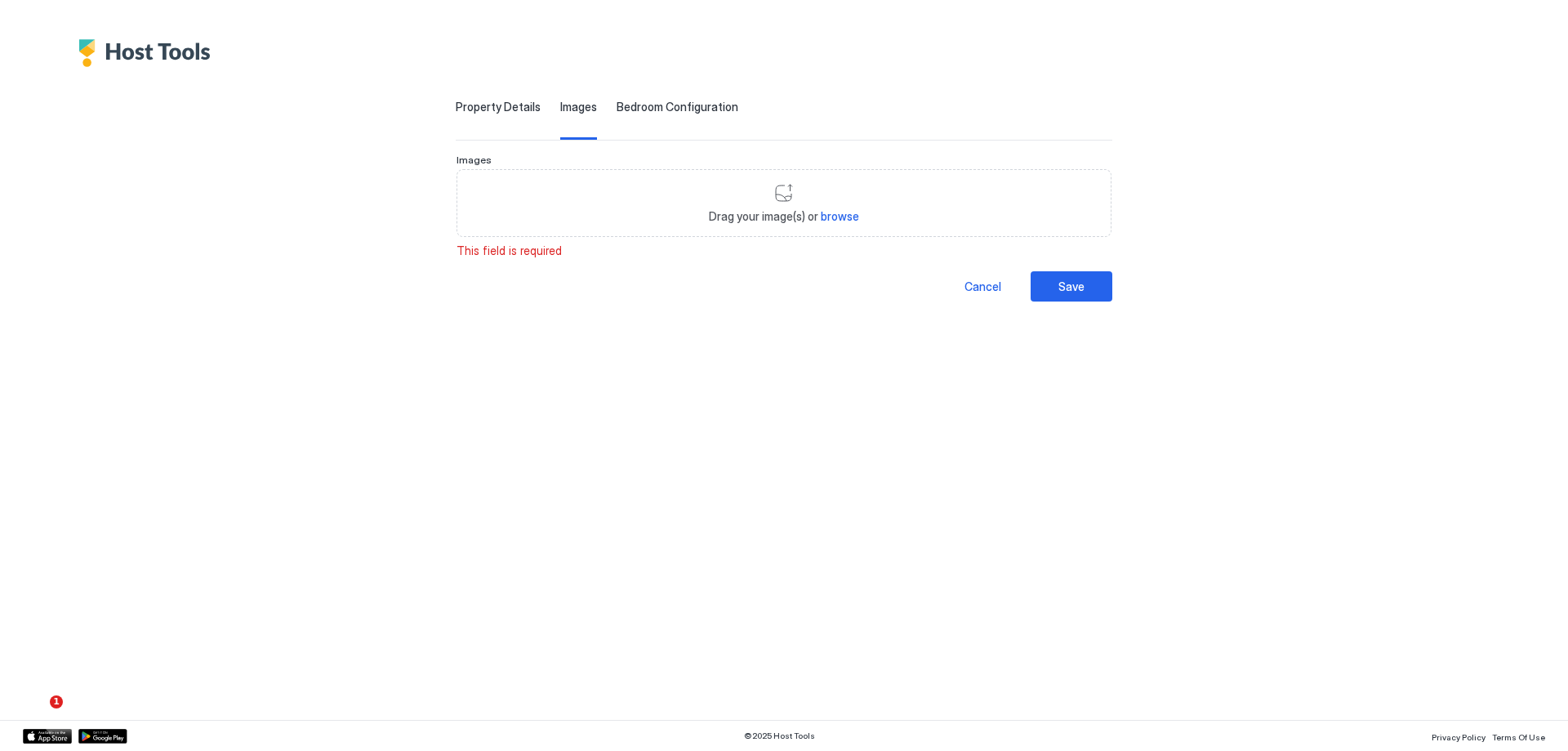
click at [856, 216] on span "browse" at bounding box center [840, 216] width 38 height 14
type input "**********"
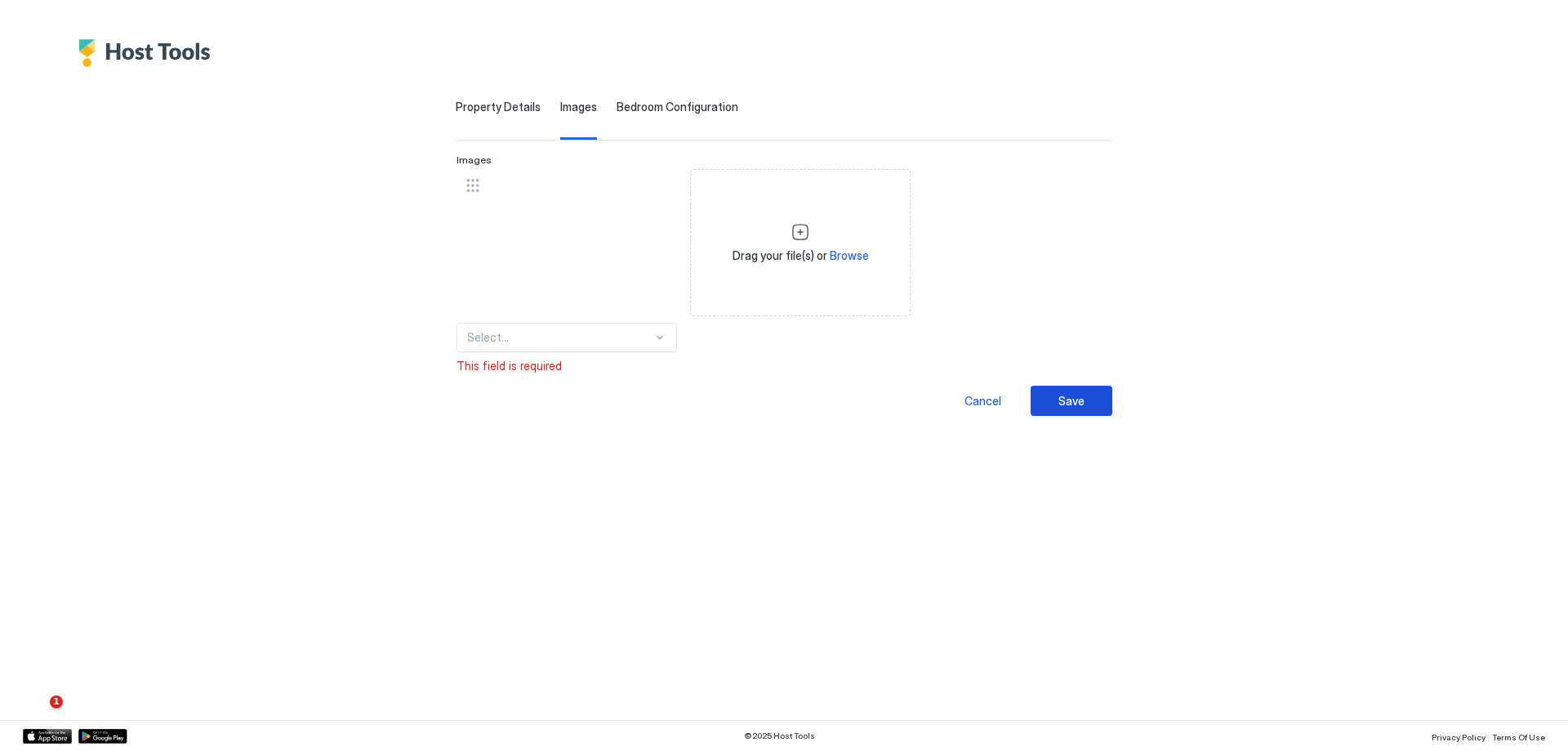
click at [1073, 395] on div "Save" at bounding box center [1071, 401] width 26 height 17
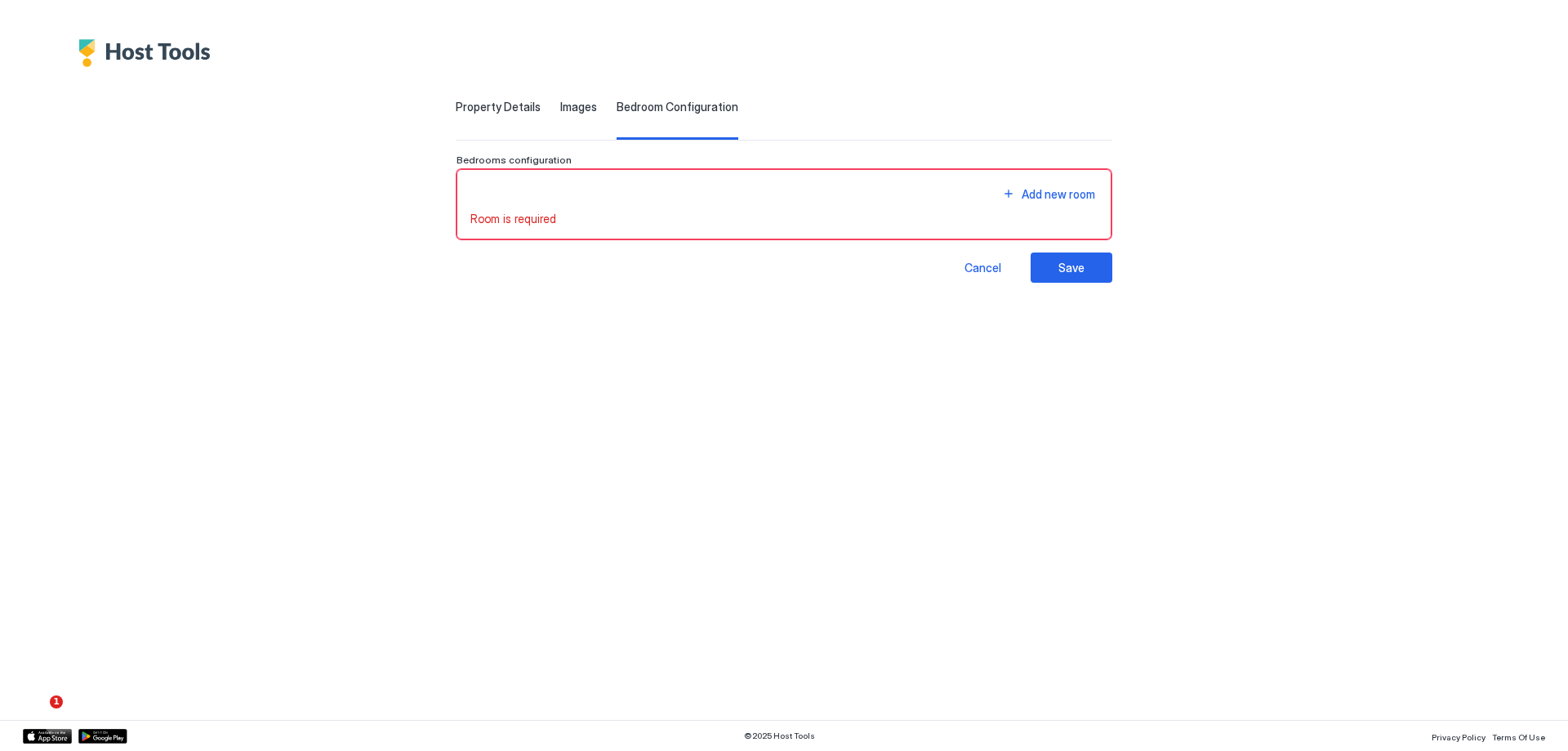
click at [713, 194] on div "Add new room" at bounding box center [784, 194] width 627 height 22
click at [1059, 206] on div "Add new room Room is required" at bounding box center [784, 204] width 627 height 43
click at [1061, 196] on div "Add new room" at bounding box center [1058, 194] width 74 height 17
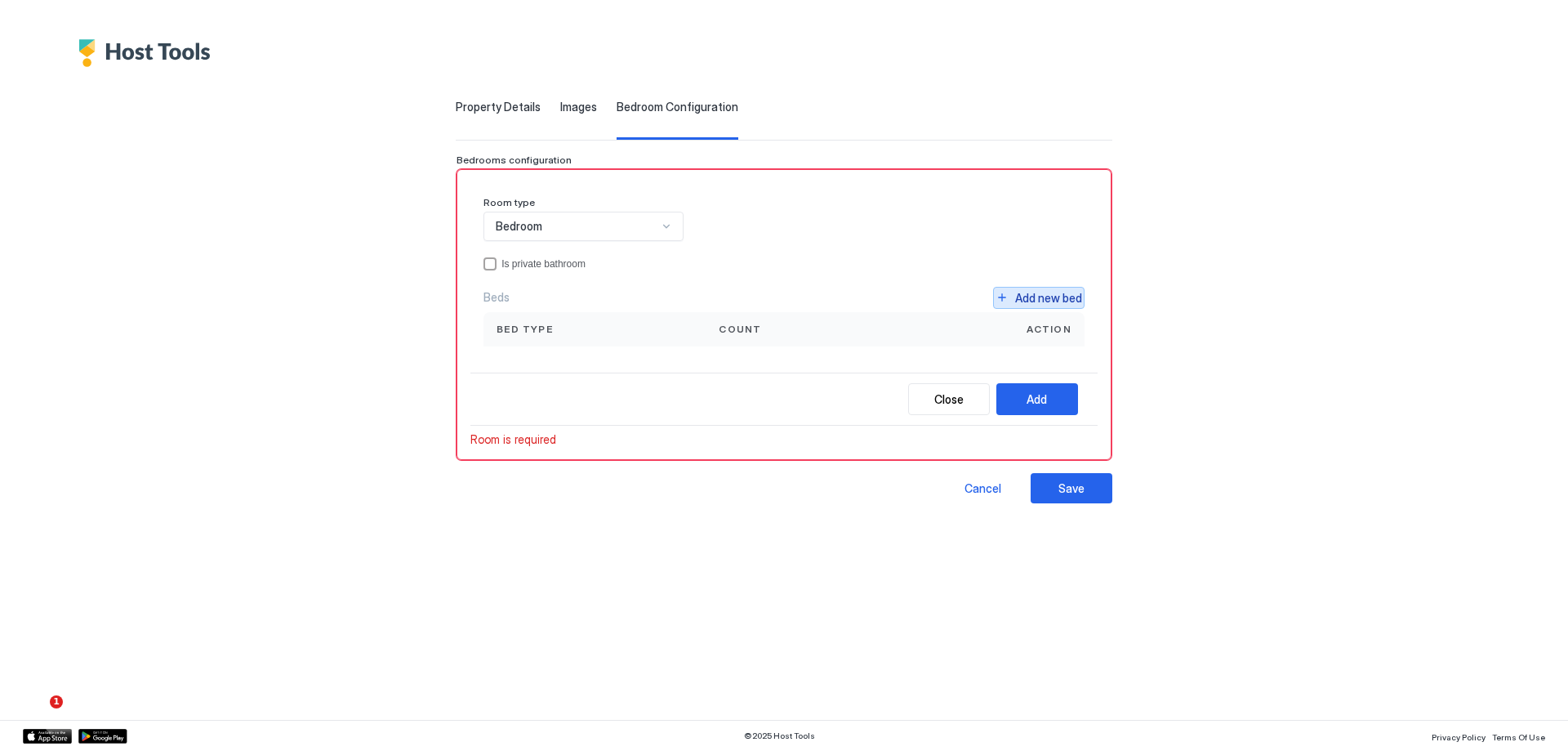
click at [1033, 296] on div "Add new bed" at bounding box center [1049, 298] width 67 height 17
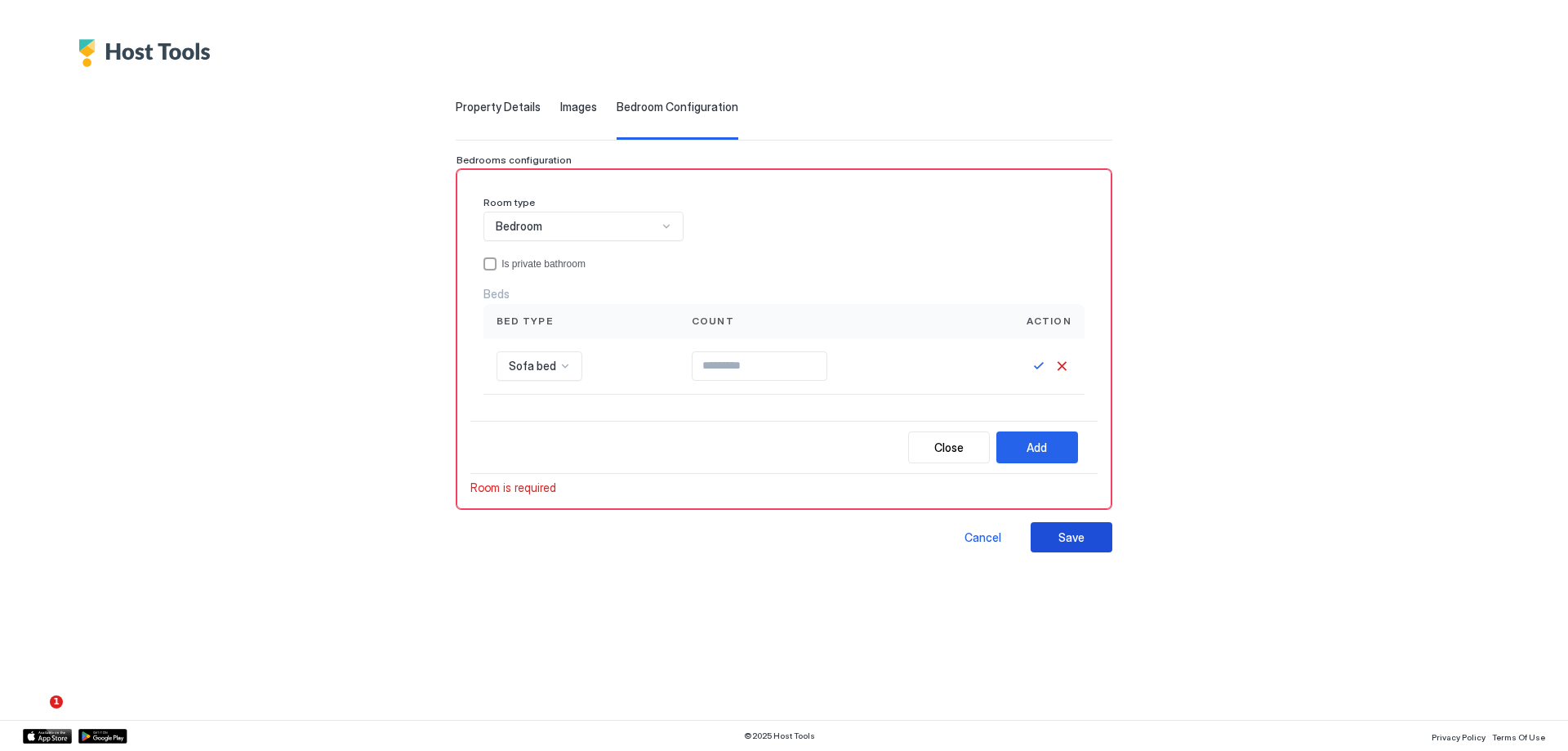
click at [1059, 540] on div "Save" at bounding box center [1071, 537] width 26 height 17
click at [1033, 445] on div "Add" at bounding box center [1036, 447] width 20 height 17
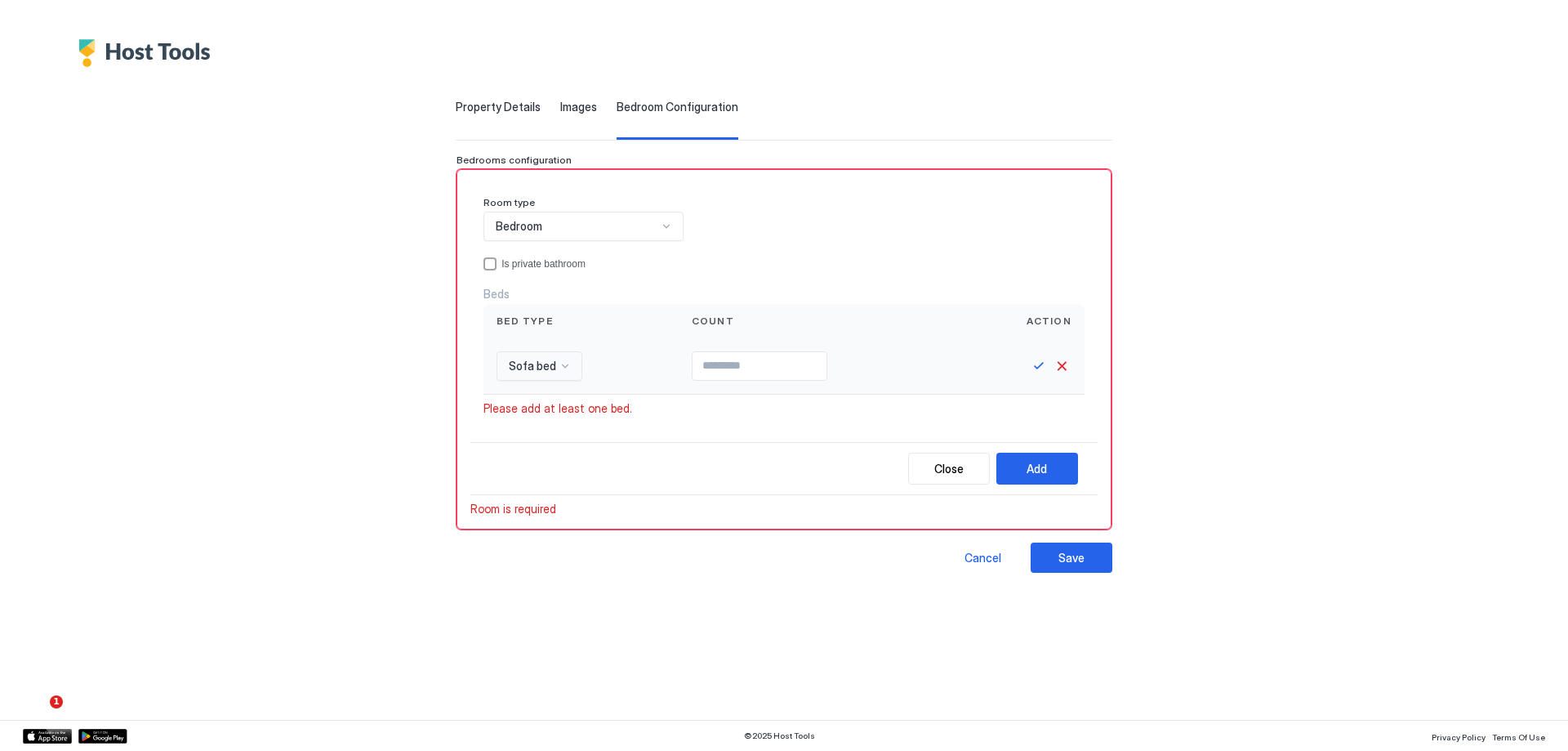
click at [540, 370] on span "Sofa bed" at bounding box center [533, 366] width 48 height 14
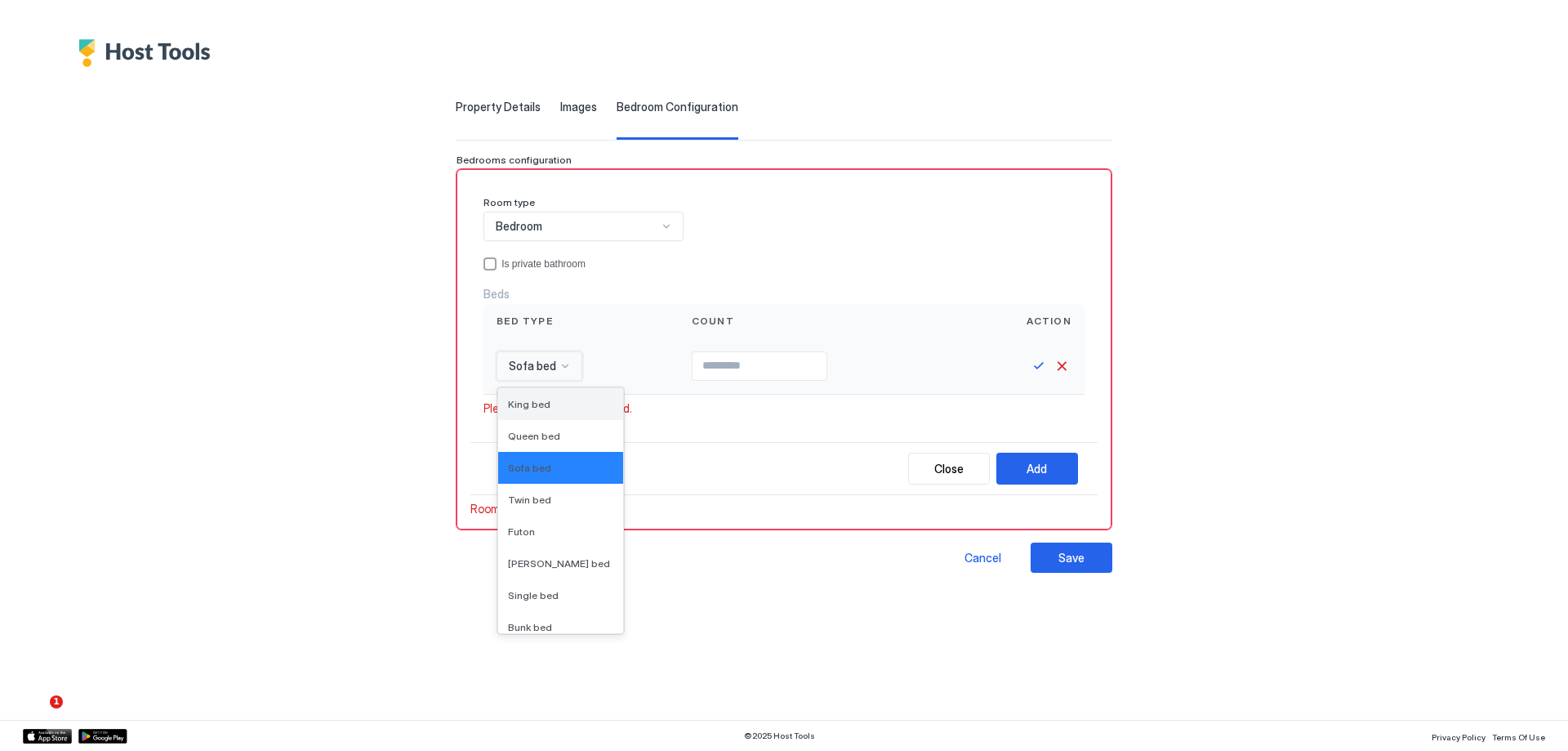
click at [542, 414] on div "King bed" at bounding box center [561, 403] width 125 height 32
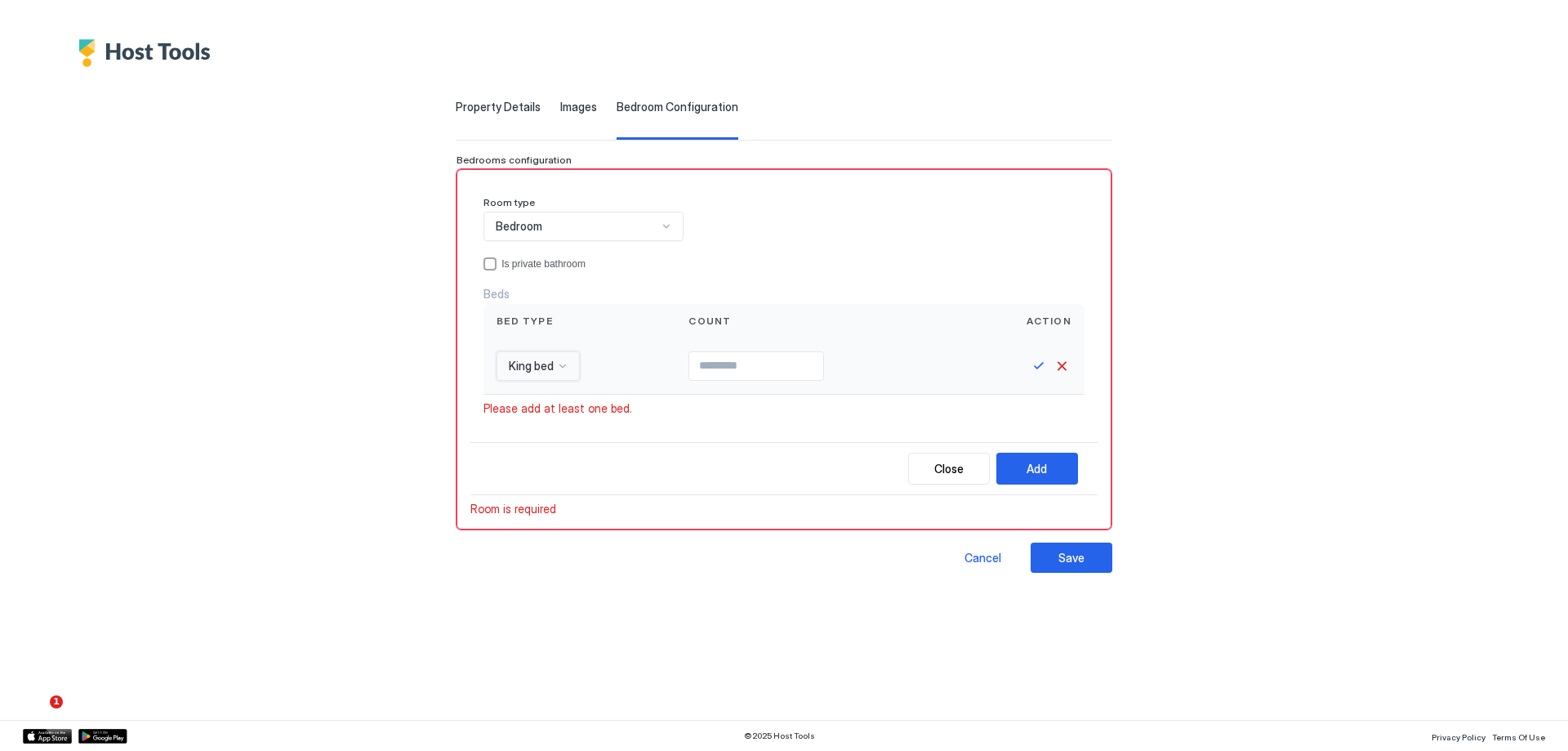
click at [737, 372] on input "Input Field" at bounding box center [756, 366] width 134 height 28
type input "*"
click at [896, 398] on div "Beds Bed type Count Action King bed * Please add at least one bed." at bounding box center [784, 351] width 602 height 129
click at [1031, 368] on button "Save" at bounding box center [1039, 366] width 20 height 20
click at [1086, 567] on button "Save" at bounding box center [1071, 556] width 82 height 31
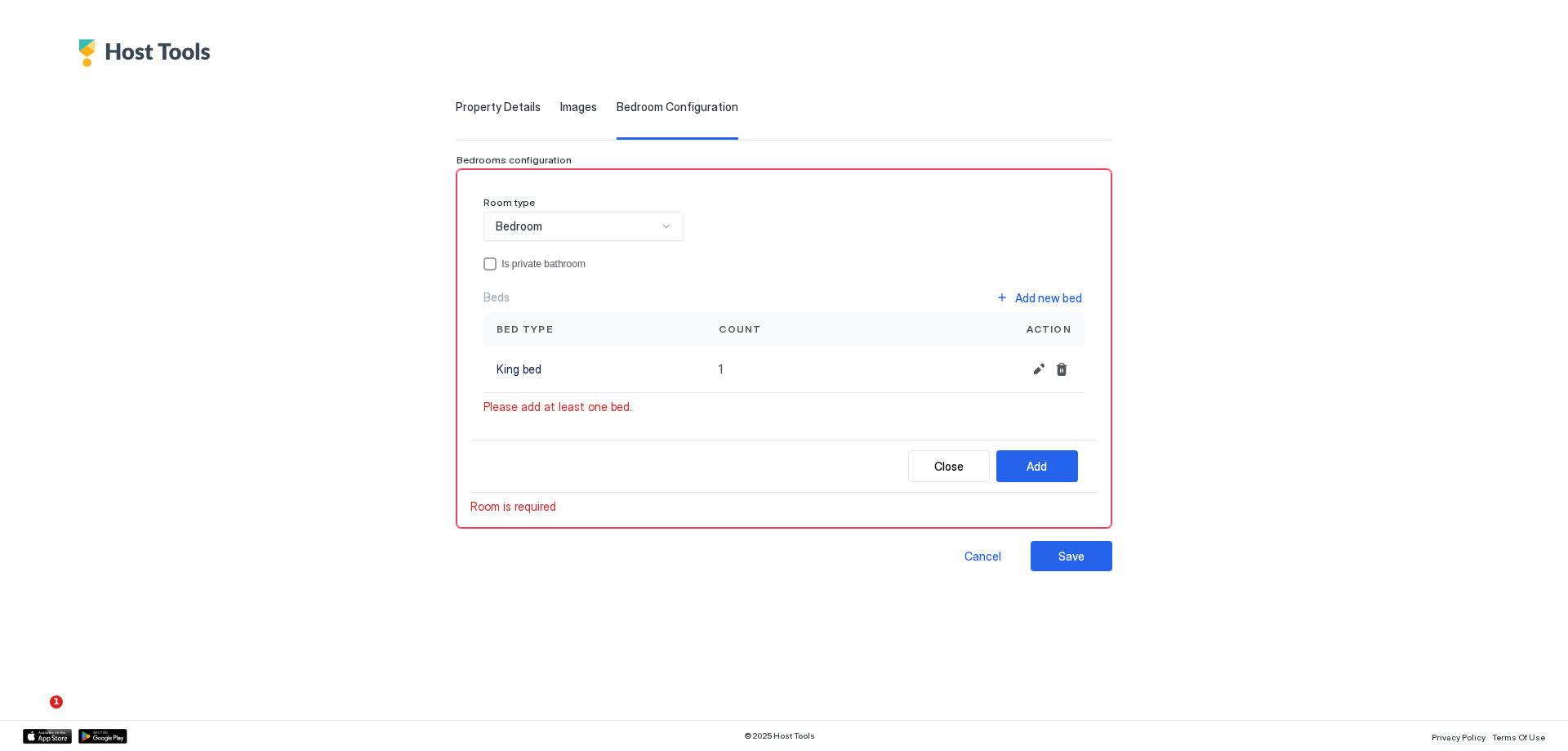
click at [538, 259] on div "Is private bathroom" at bounding box center [543, 264] width 84 height 11
click at [597, 224] on div "Bedroom" at bounding box center [576, 225] width 161 height 14
click at [602, 233] on div "Bedroom" at bounding box center [576, 225] width 161 height 14
click at [574, 395] on div "Beds Add new bed Bed type Count Action King bed 1 Please add at least one bed." at bounding box center [784, 350] width 602 height 127
click at [1036, 476] on button "Add" at bounding box center [1038, 465] width 82 height 32
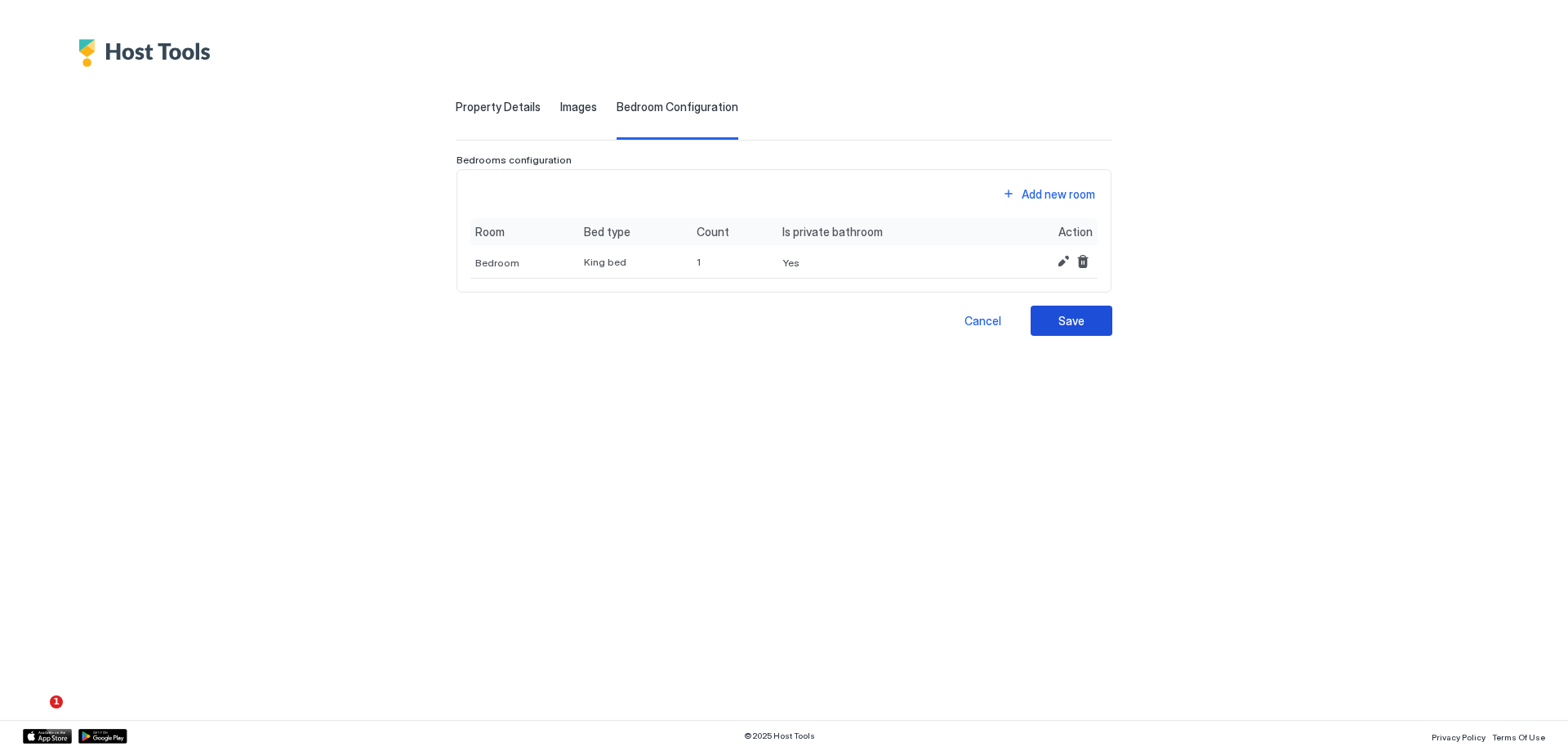
click at [1070, 328] on div "Save" at bounding box center [1071, 321] width 26 height 17
click at [1054, 322] on button "Save" at bounding box center [1071, 321] width 82 height 31
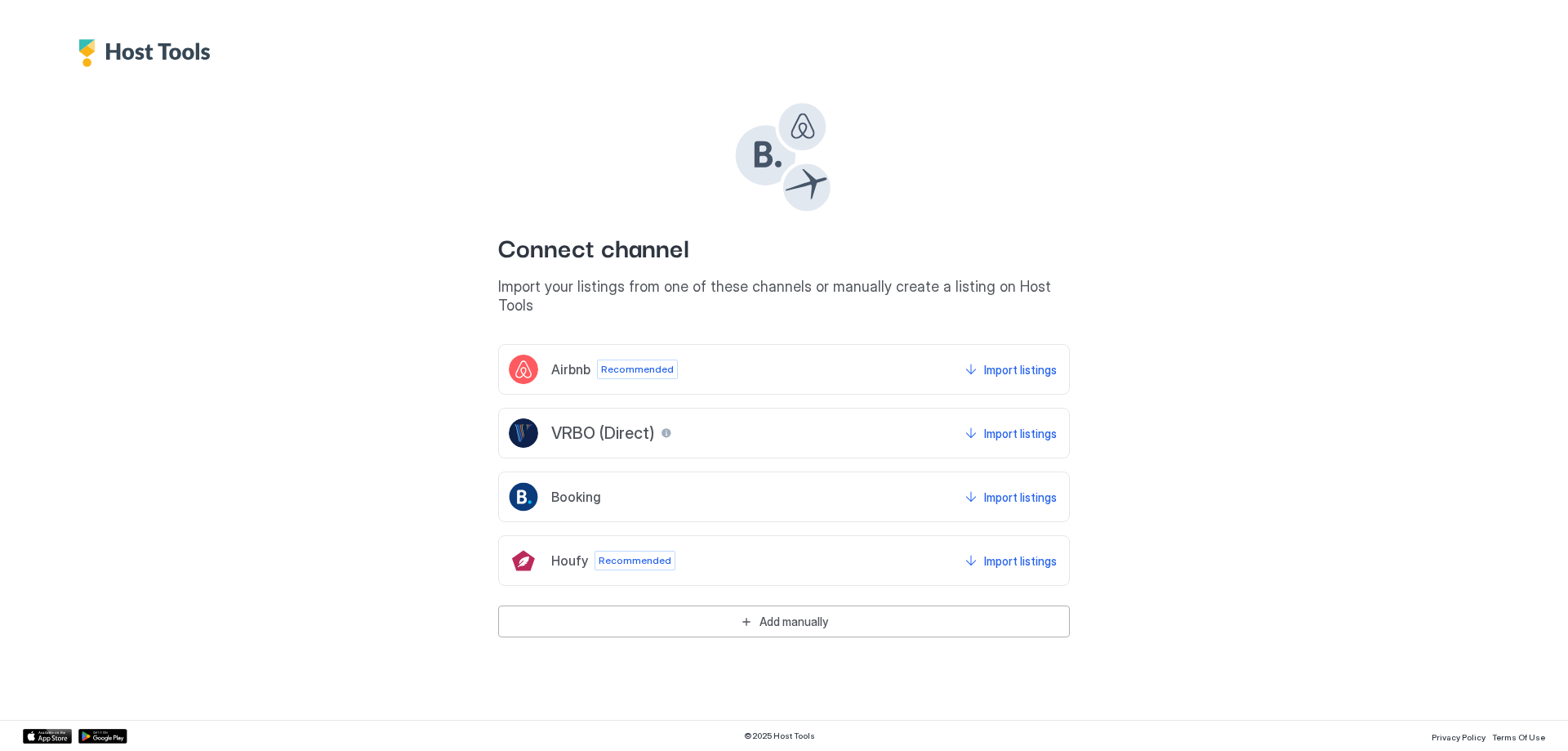
click at [788, 613] on div "Add manually" at bounding box center [794, 622] width 69 height 17
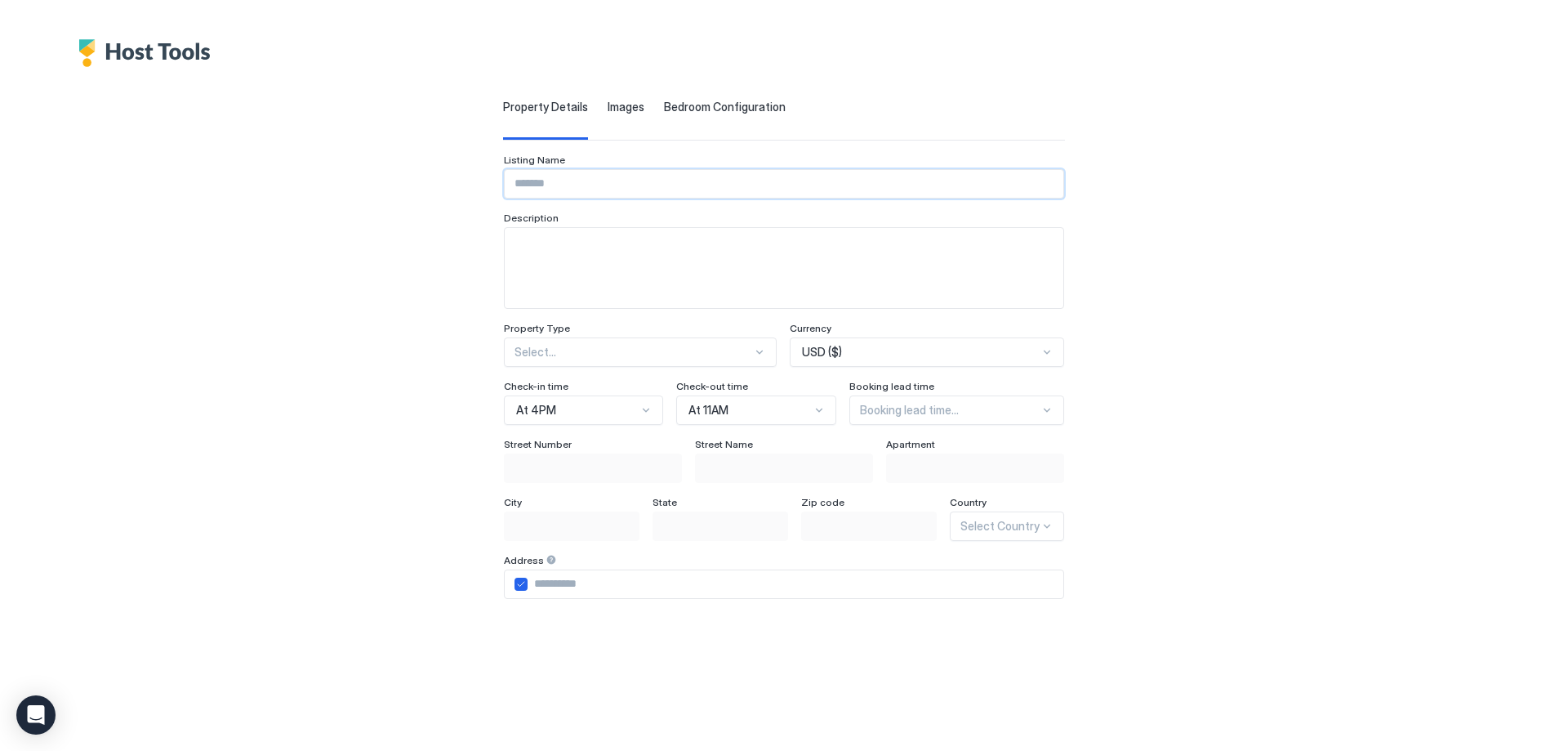
click at [583, 182] on input "Input Field" at bounding box center [784, 183] width 559 height 28
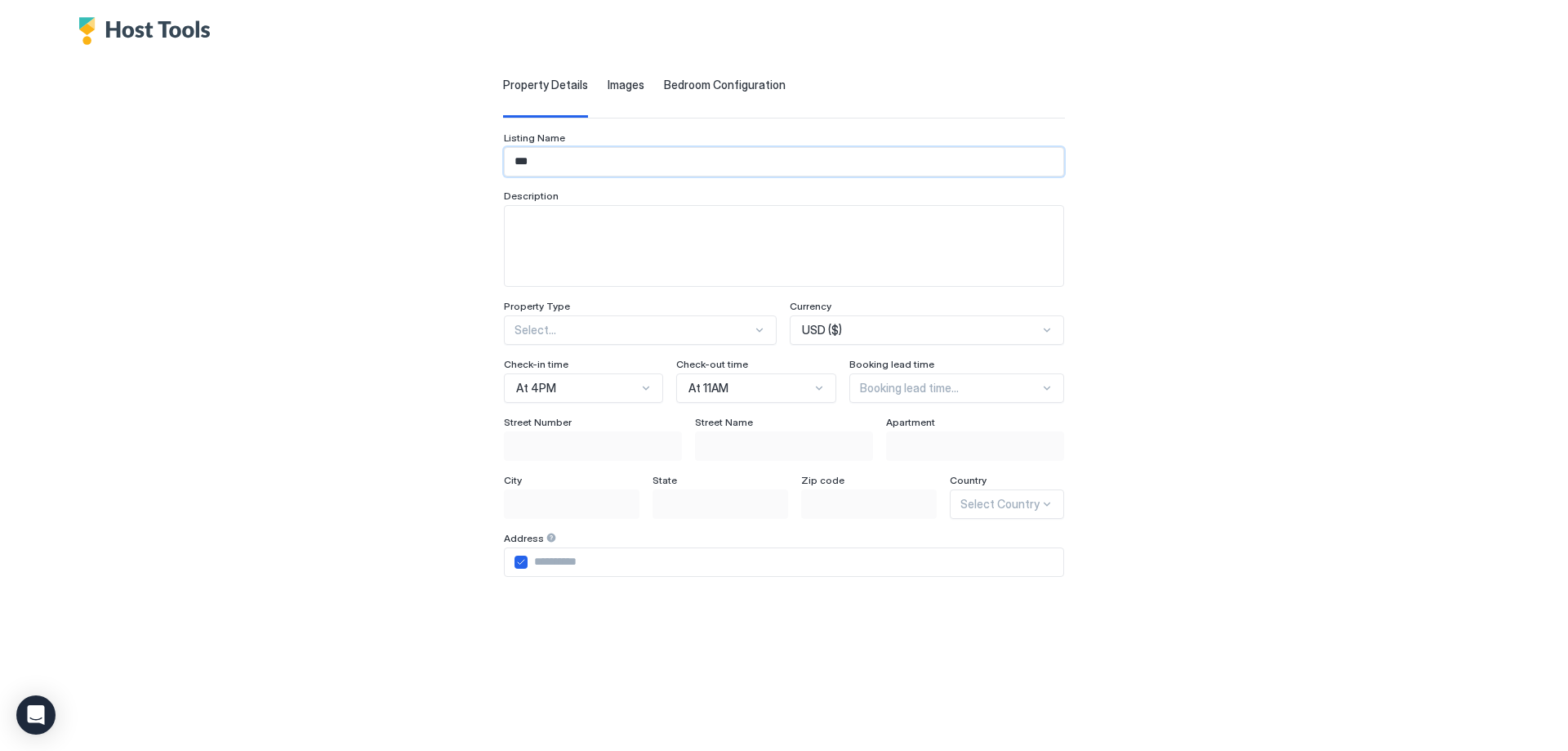
type input "***"
click at [1028, 515] on div "Select Country" at bounding box center [1007, 504] width 115 height 30
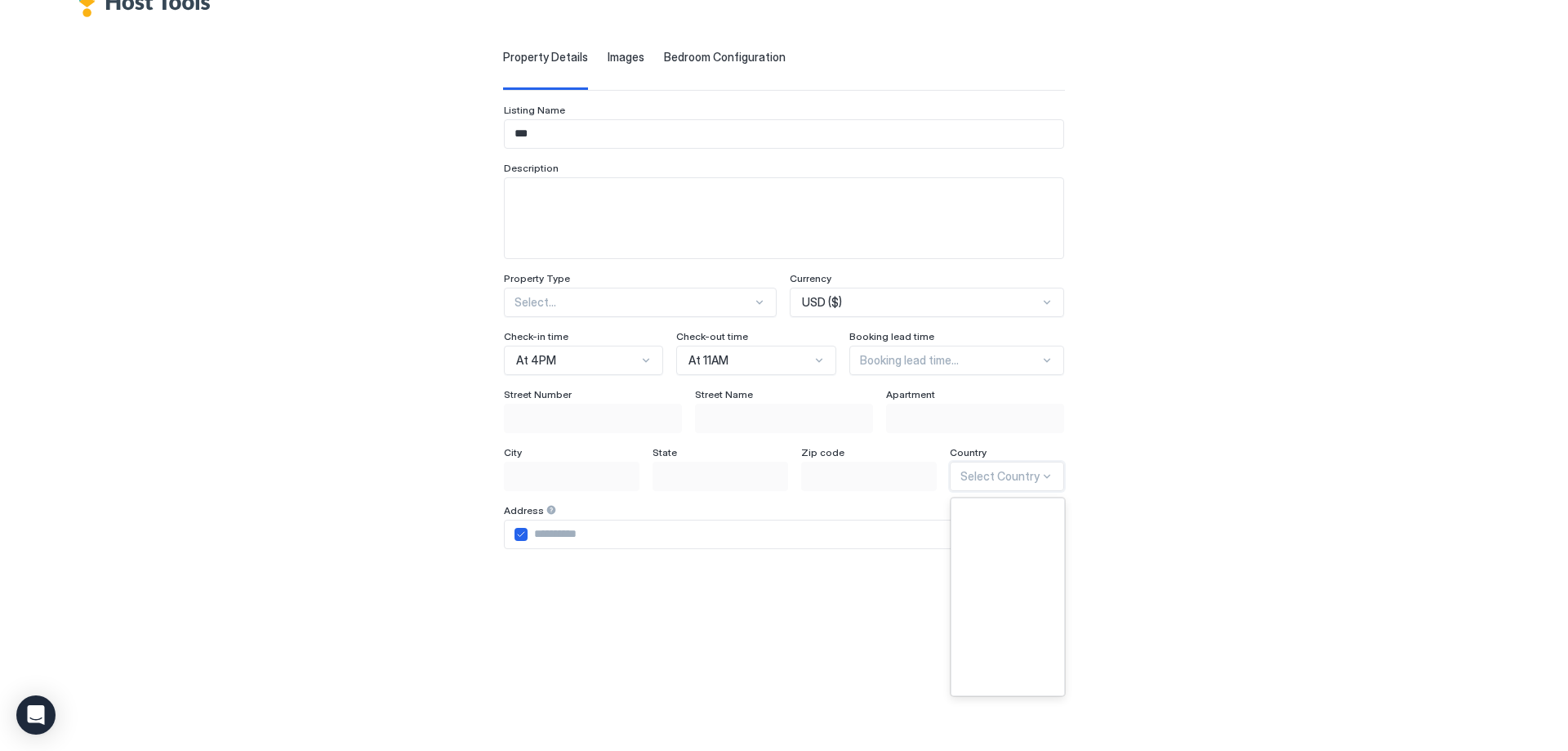
scroll to position [409, 0]
click at [1036, 554] on span "[GEOGRAPHIC_DATA]" at bounding box center [1006, 555] width 90 height 12
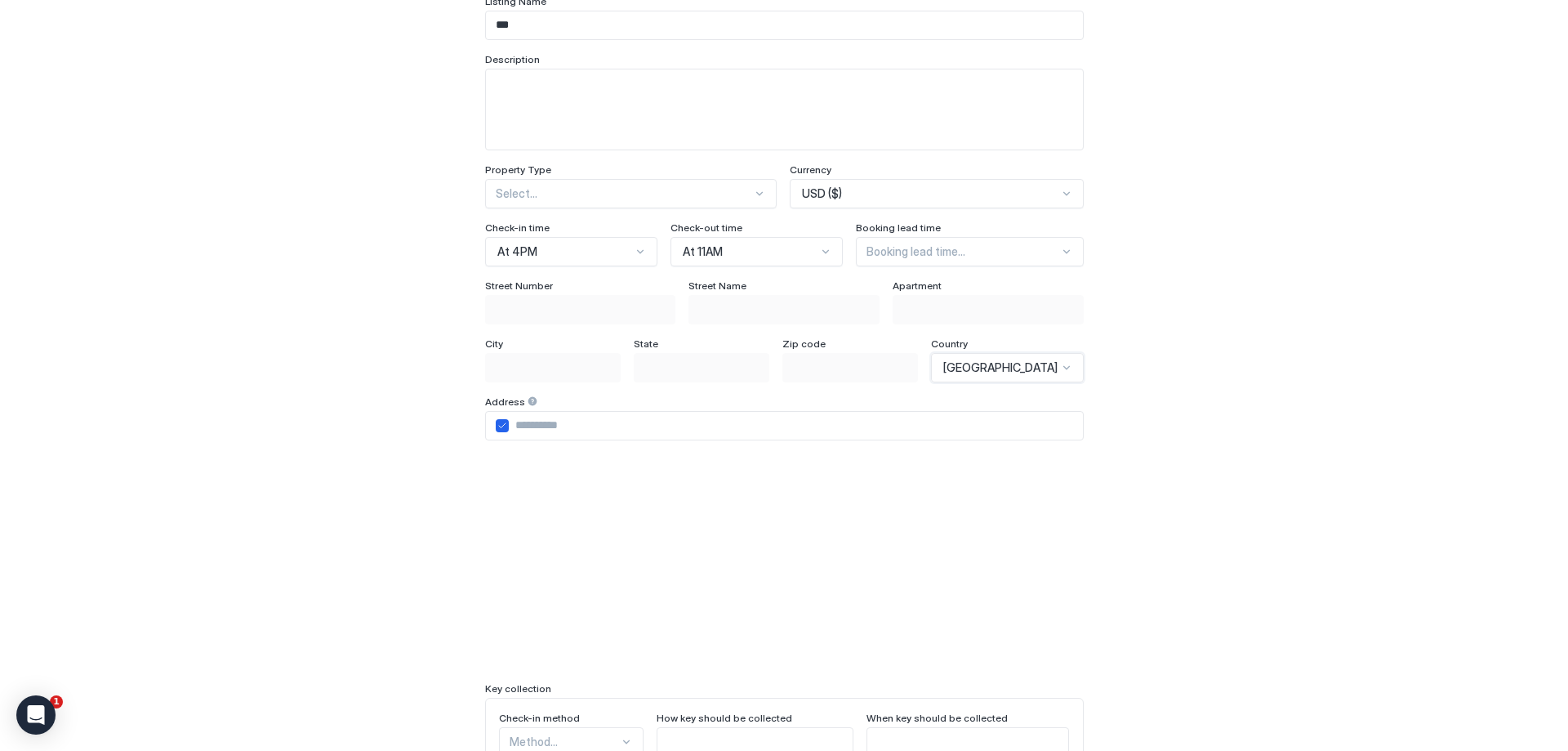
scroll to position [268, 0]
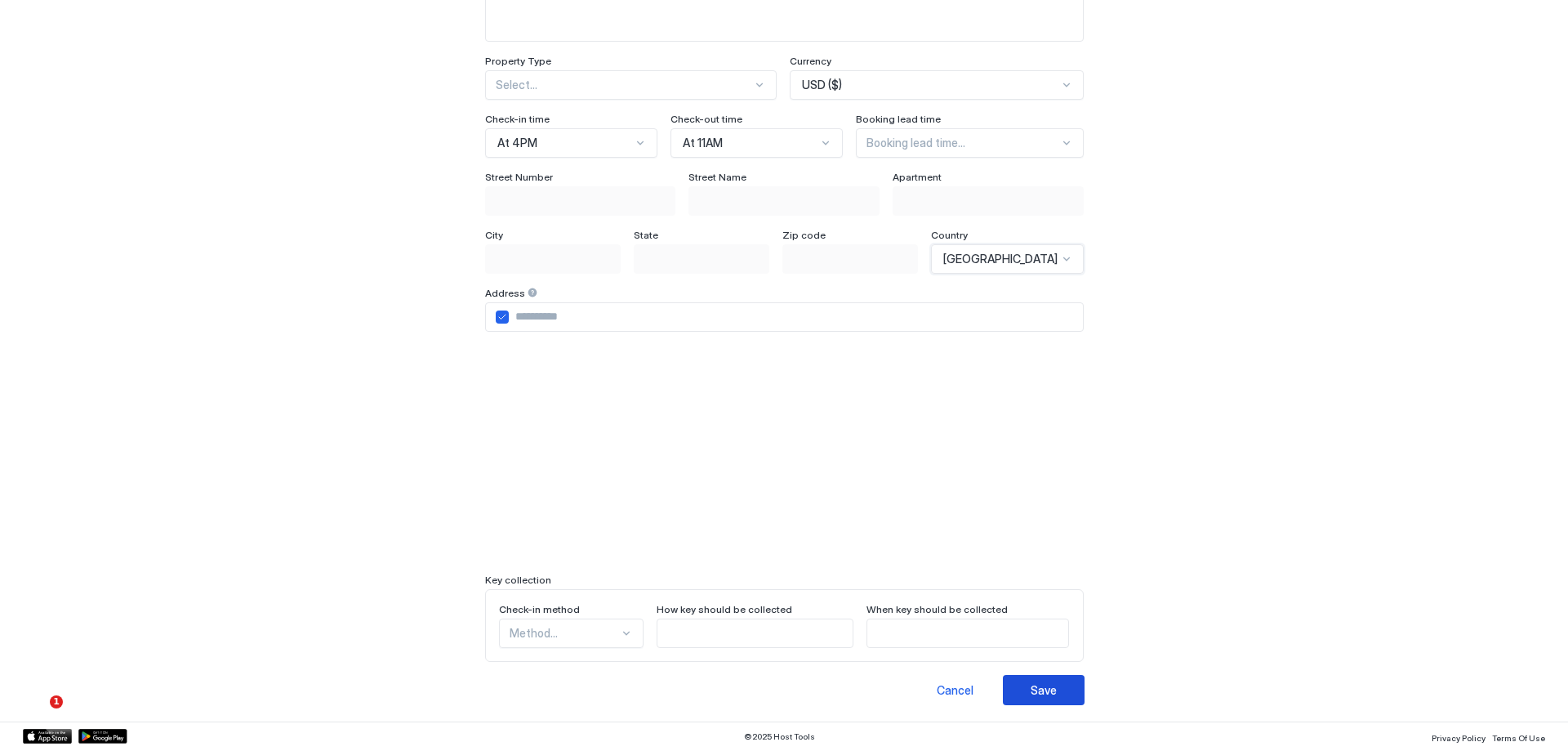
click at [1063, 686] on button "Save" at bounding box center [1044, 691] width 82 height 31
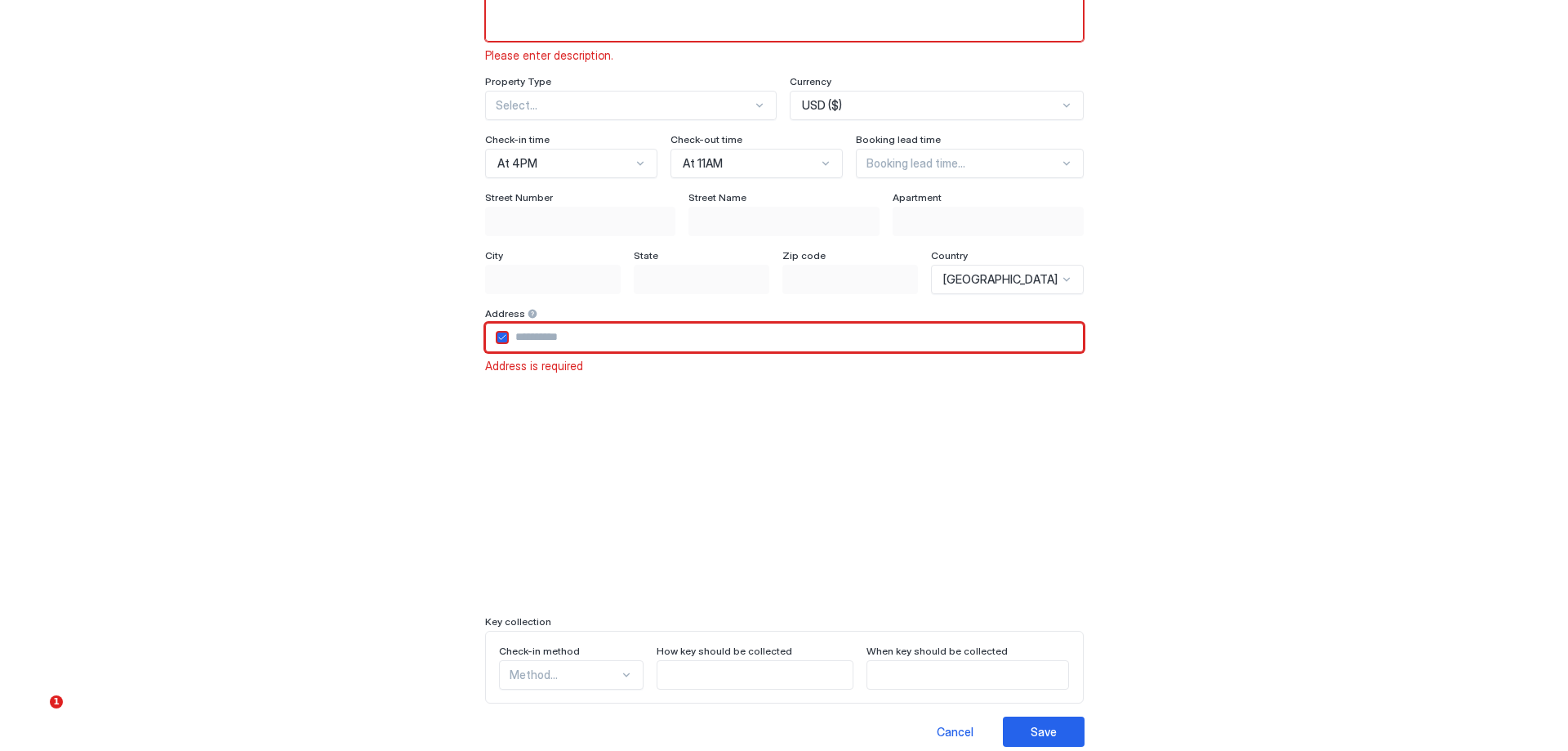
scroll to position [0, 0]
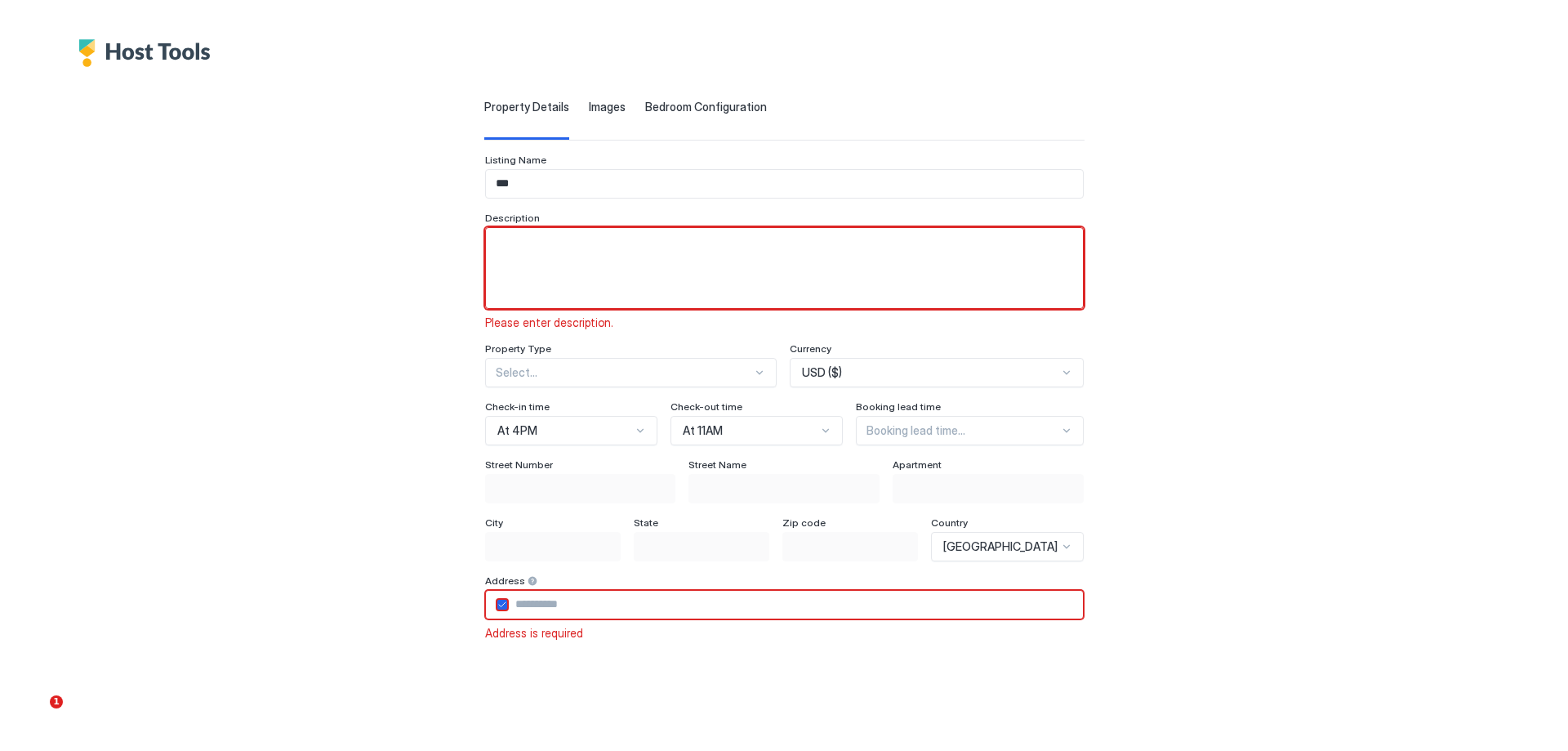
click at [625, 257] on textarea "Input Field" at bounding box center [784, 268] width 597 height 80
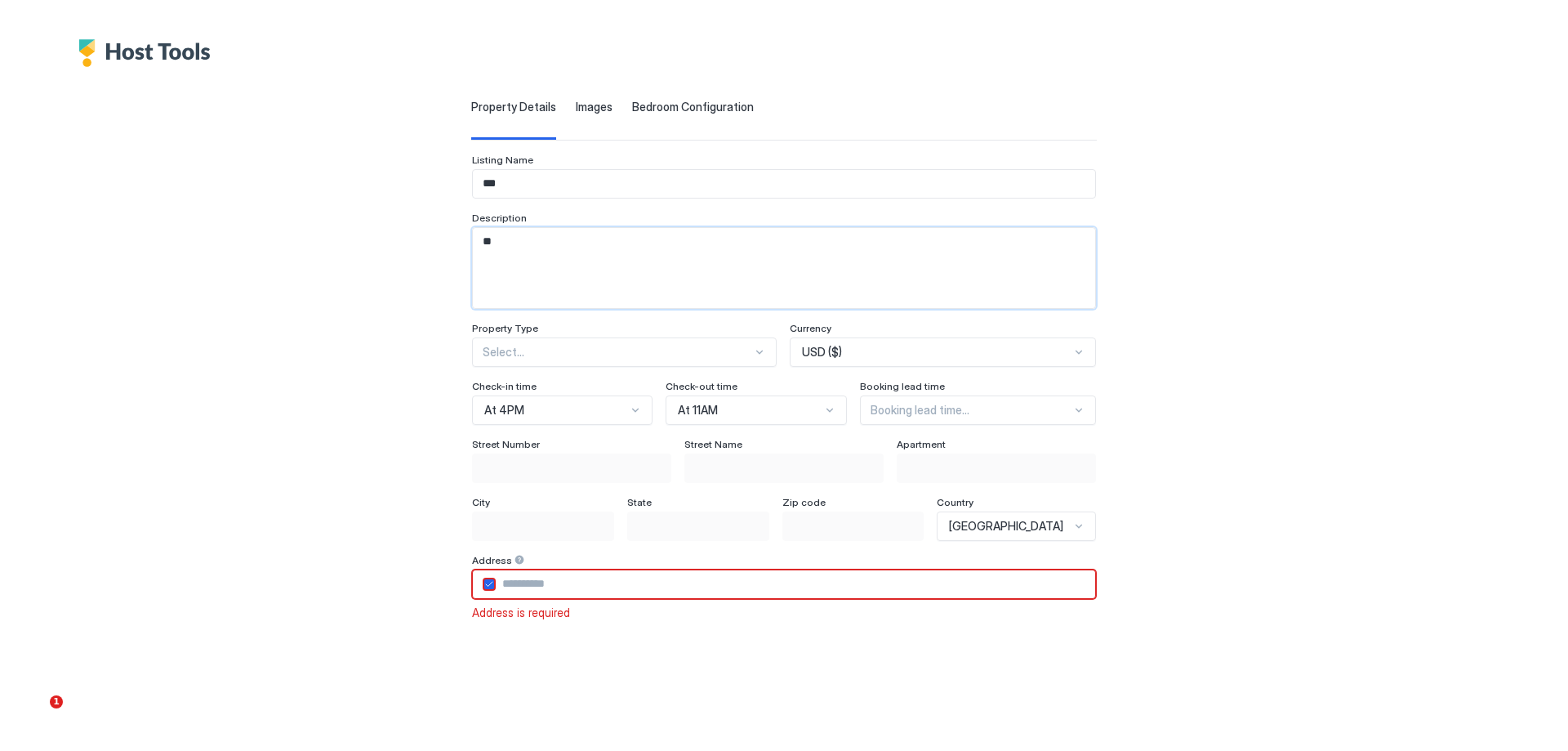
scroll to position [208, 0]
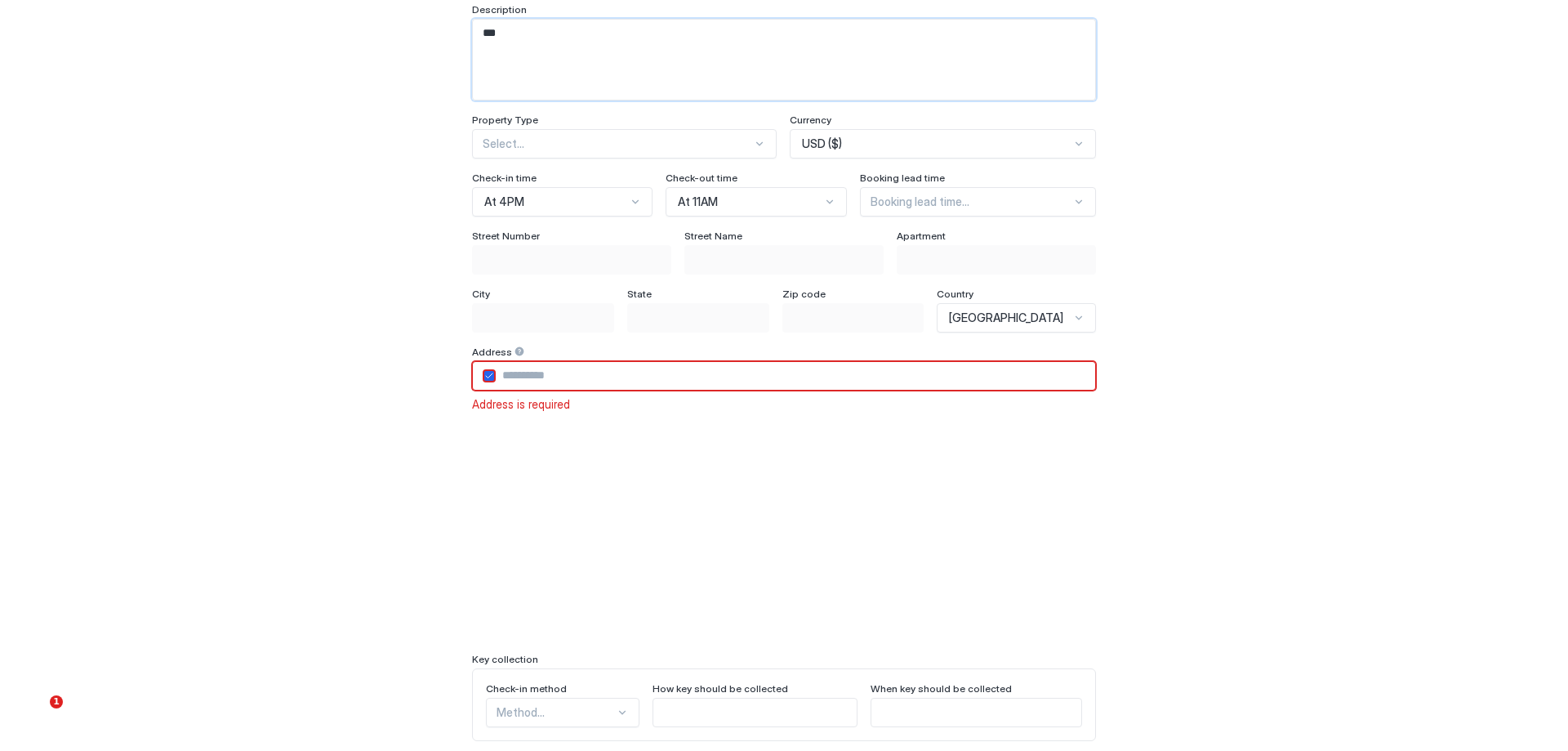
type textarea "***"
click at [563, 387] on input "Input Field" at bounding box center [795, 376] width 599 height 28
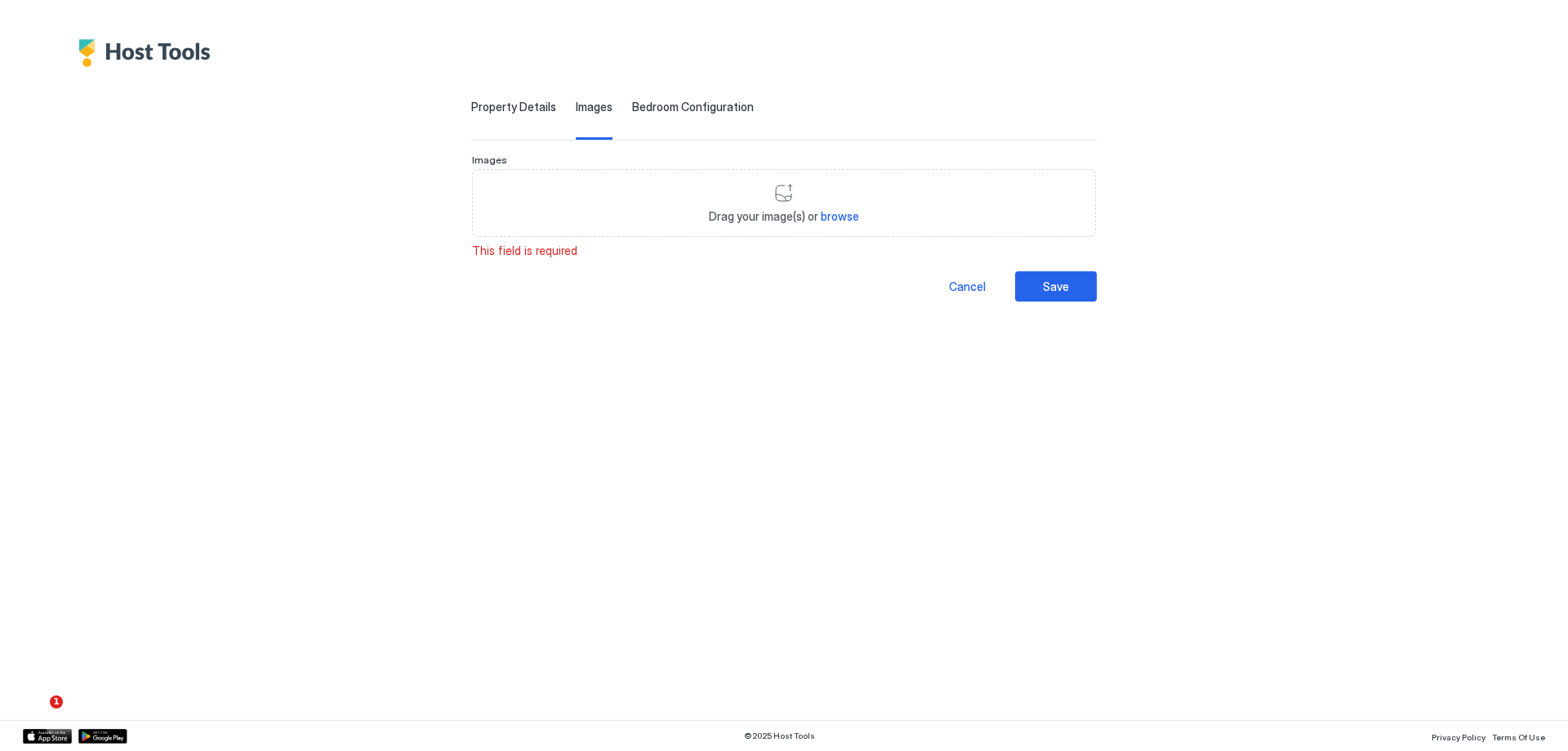
scroll to position [94, 0]
type input "***"
click at [513, 114] on div "Property Details" at bounding box center [514, 119] width 85 height 40
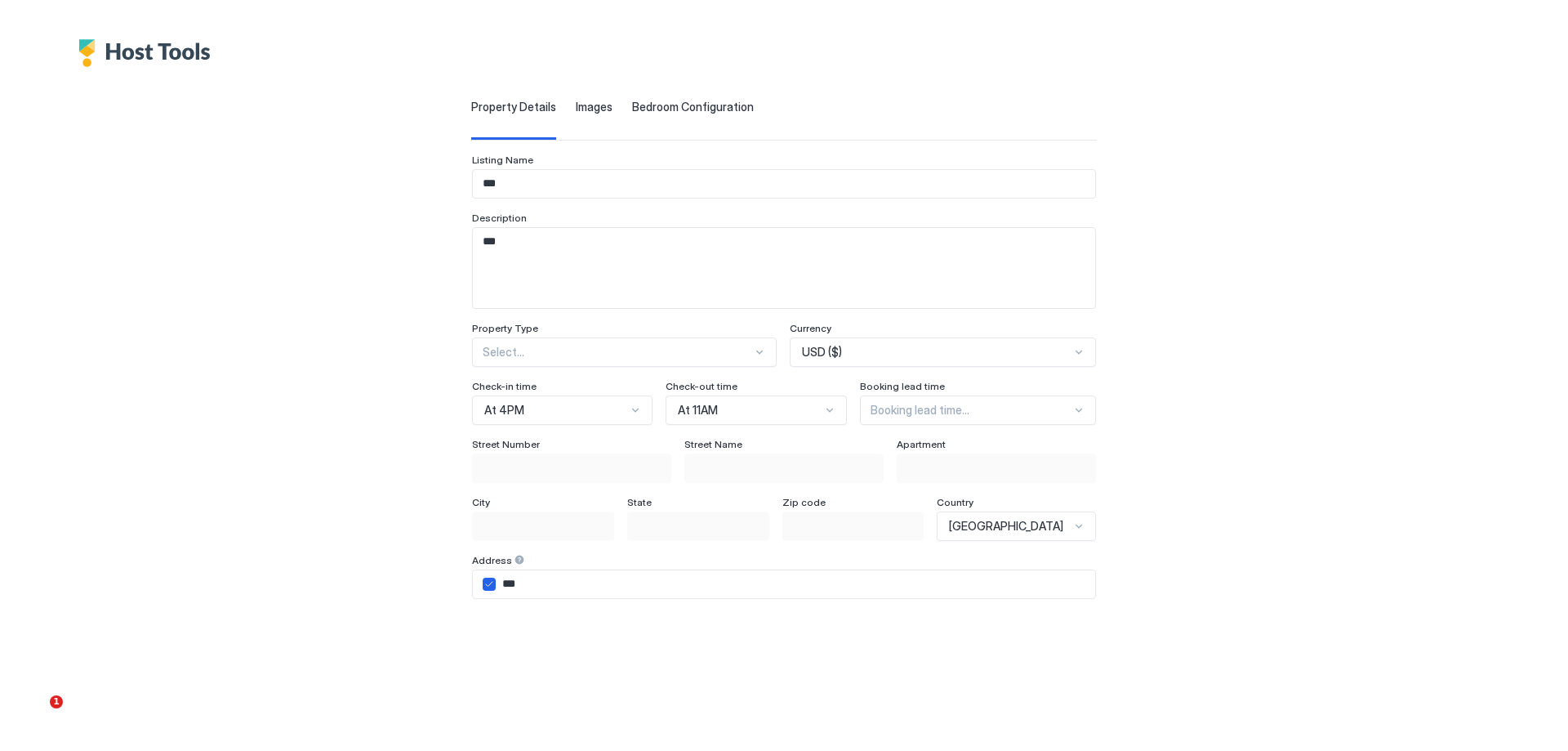
click at [563, 105] on div "Property Details Images Bedroom Configuration" at bounding box center [784, 119] width 625 height 40
click at [595, 118] on div "Images" at bounding box center [594, 119] width 36 height 40
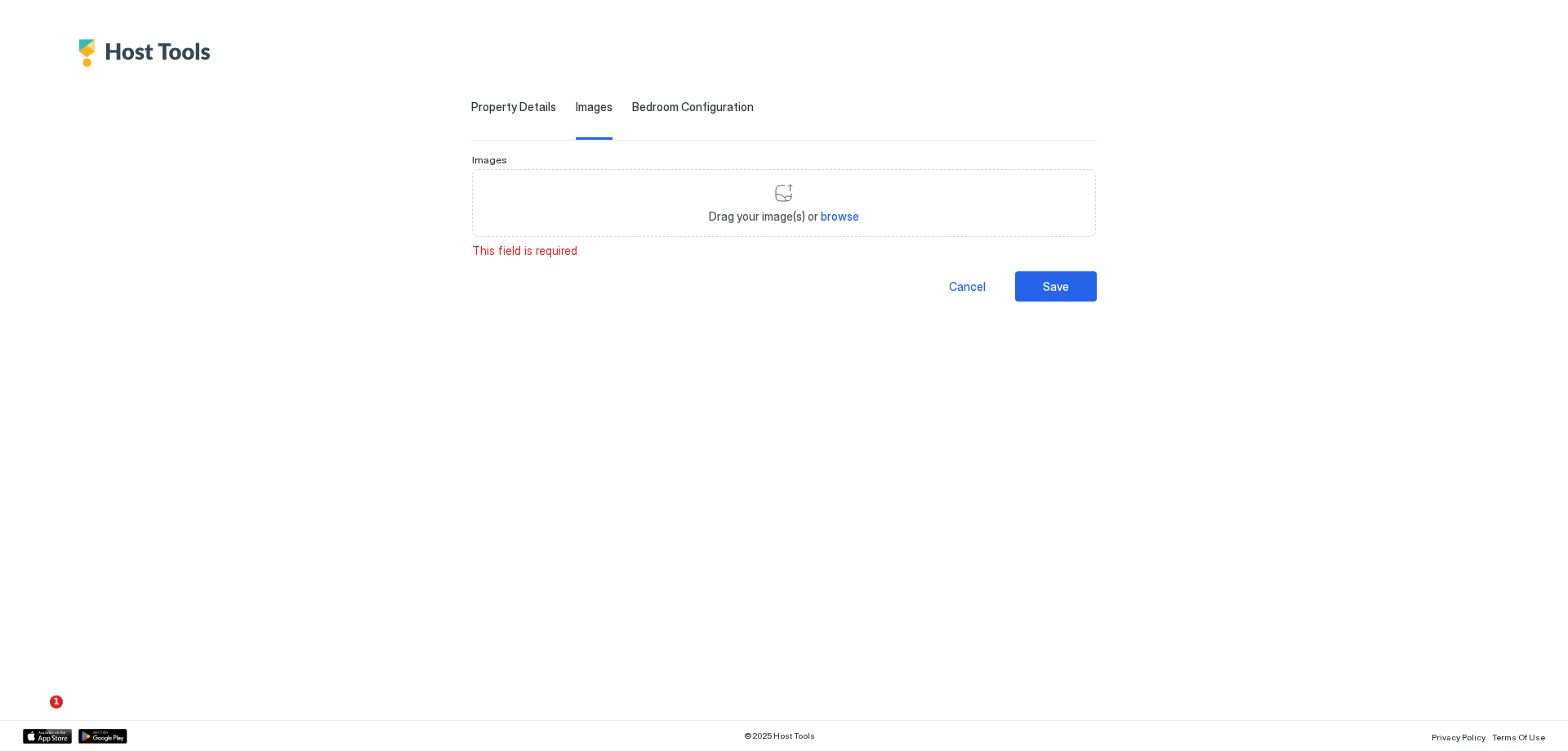
click at [632, 204] on div "Drag your image(s) or browse" at bounding box center [783, 204] width 624 height 69
type input "**********"
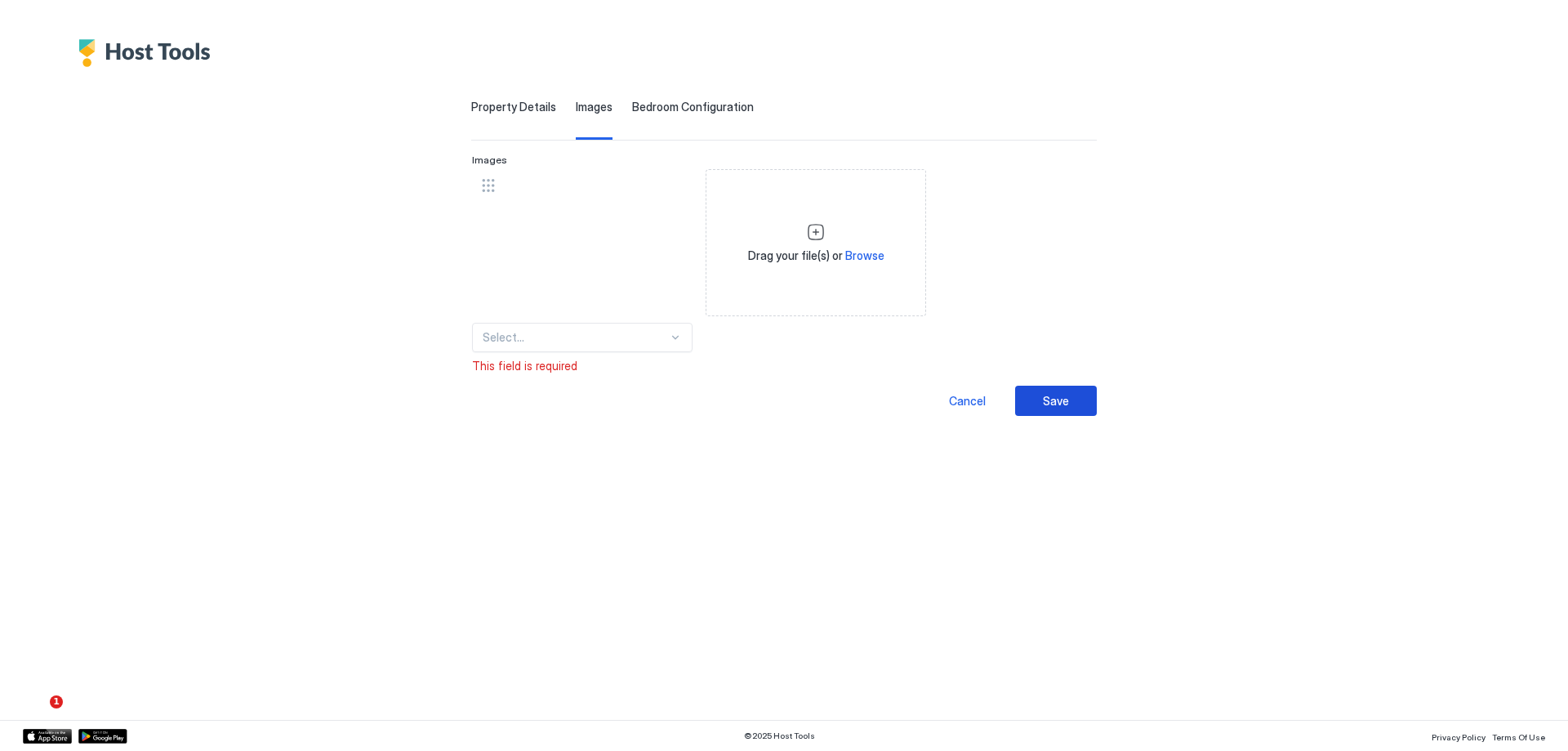
click at [1053, 406] on div "Save" at bounding box center [1055, 401] width 26 height 17
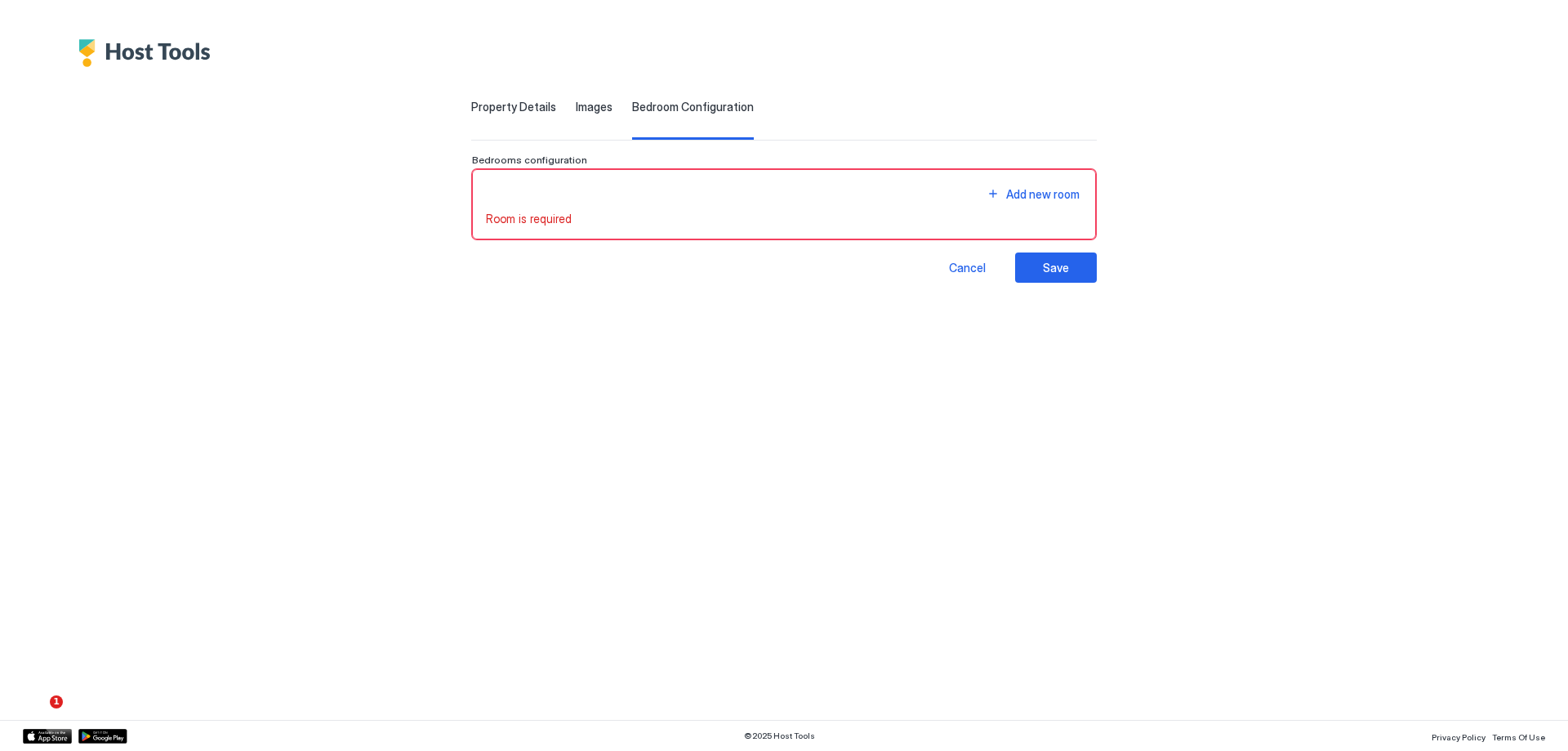
click at [843, 220] on div "Room is required" at bounding box center [784, 219] width 596 height 14
click at [999, 191] on button "Add new room" at bounding box center [1033, 194] width 98 height 22
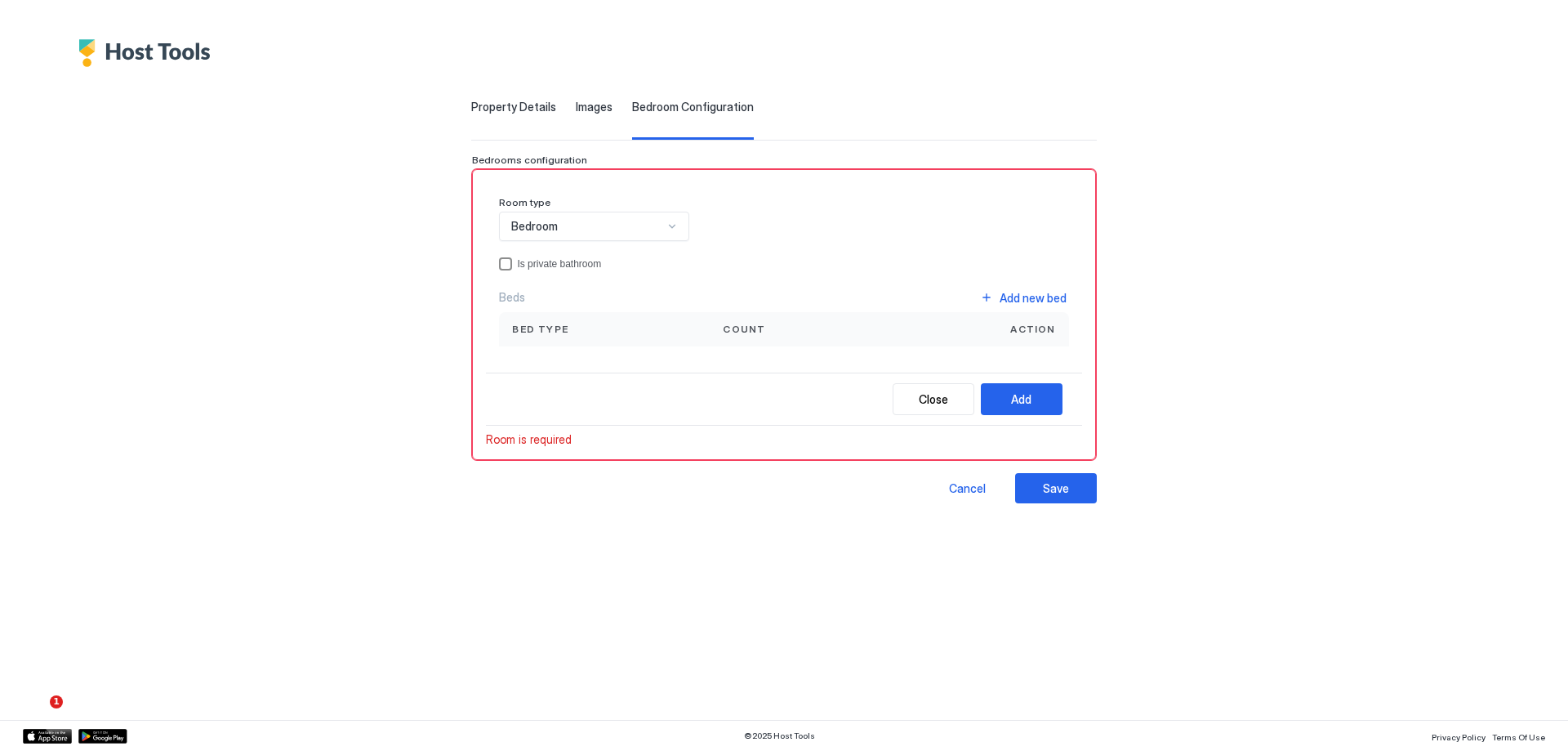
click at [545, 258] on div "Is private bathroom" at bounding box center [559, 264] width 84 height 11
click at [1012, 298] on div "Add new bed" at bounding box center [1033, 298] width 67 height 17
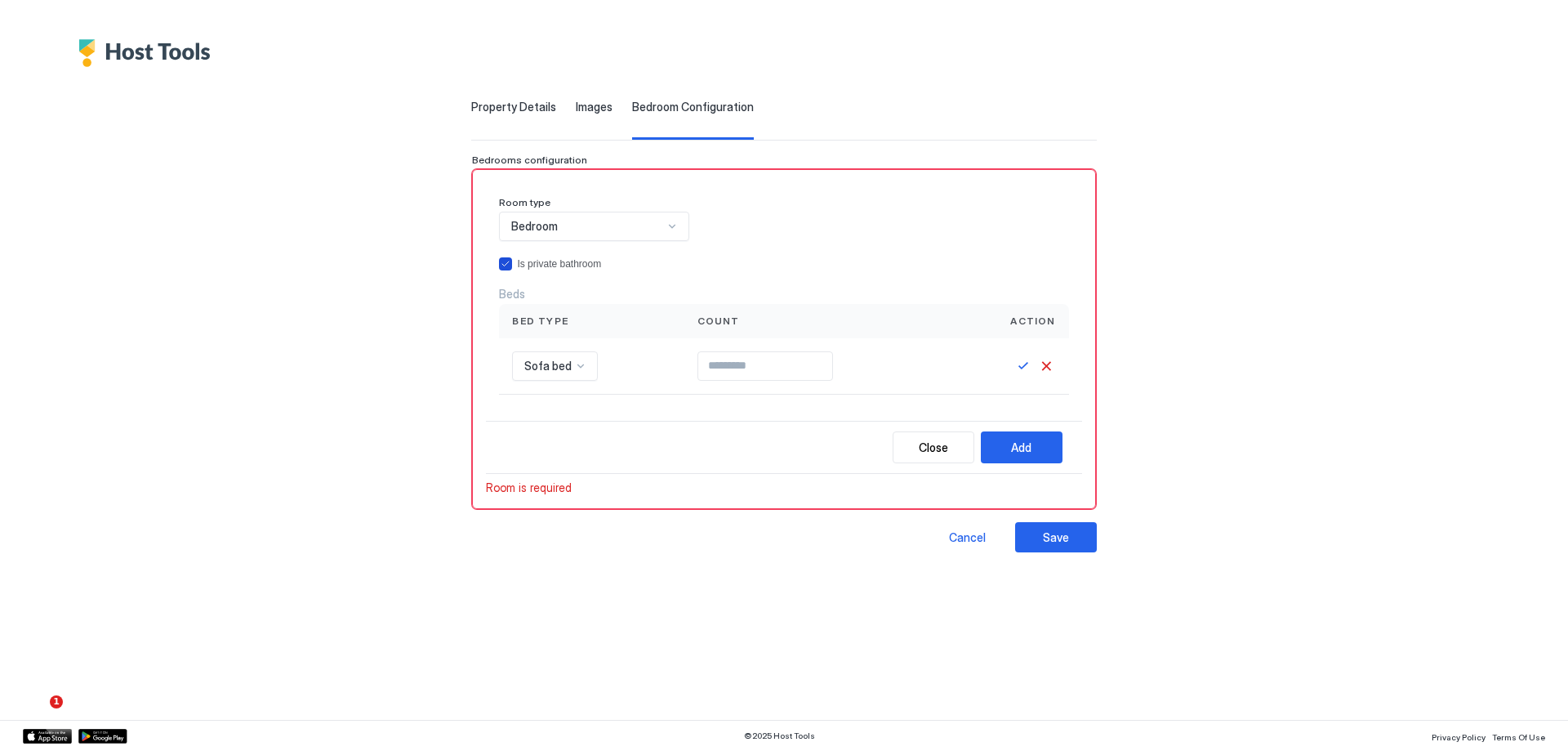
click at [546, 268] on div "Is private bathroom" at bounding box center [559, 264] width 84 height 11
click at [816, 368] on input "Input Field" at bounding box center [765, 366] width 134 height 28
type input "*"
click at [886, 362] on div "*" at bounding box center [817, 366] width 241 height 30
click at [1028, 363] on button "Save" at bounding box center [1024, 366] width 20 height 20
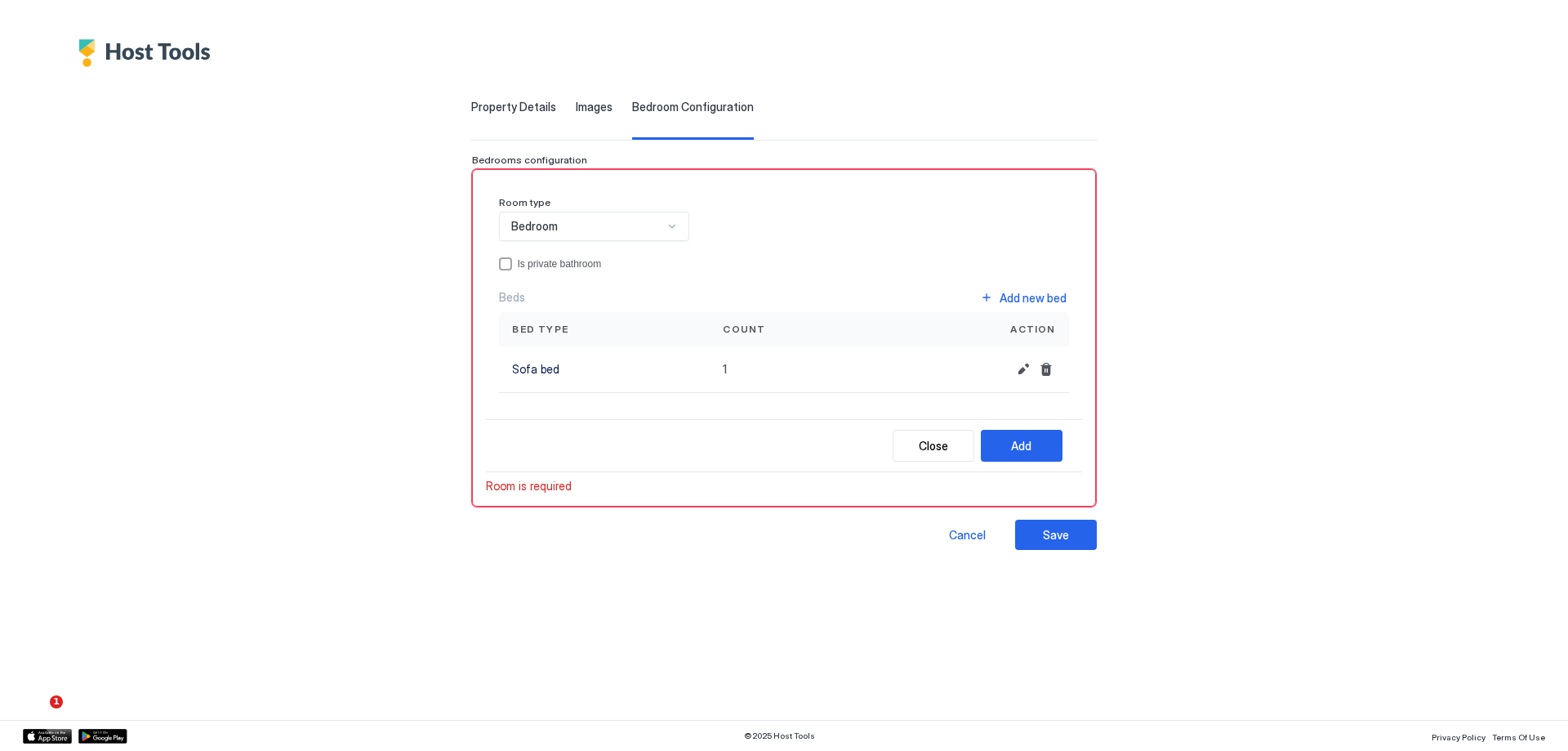
click at [1028, 439] on div "Add" at bounding box center [1021, 446] width 20 height 17
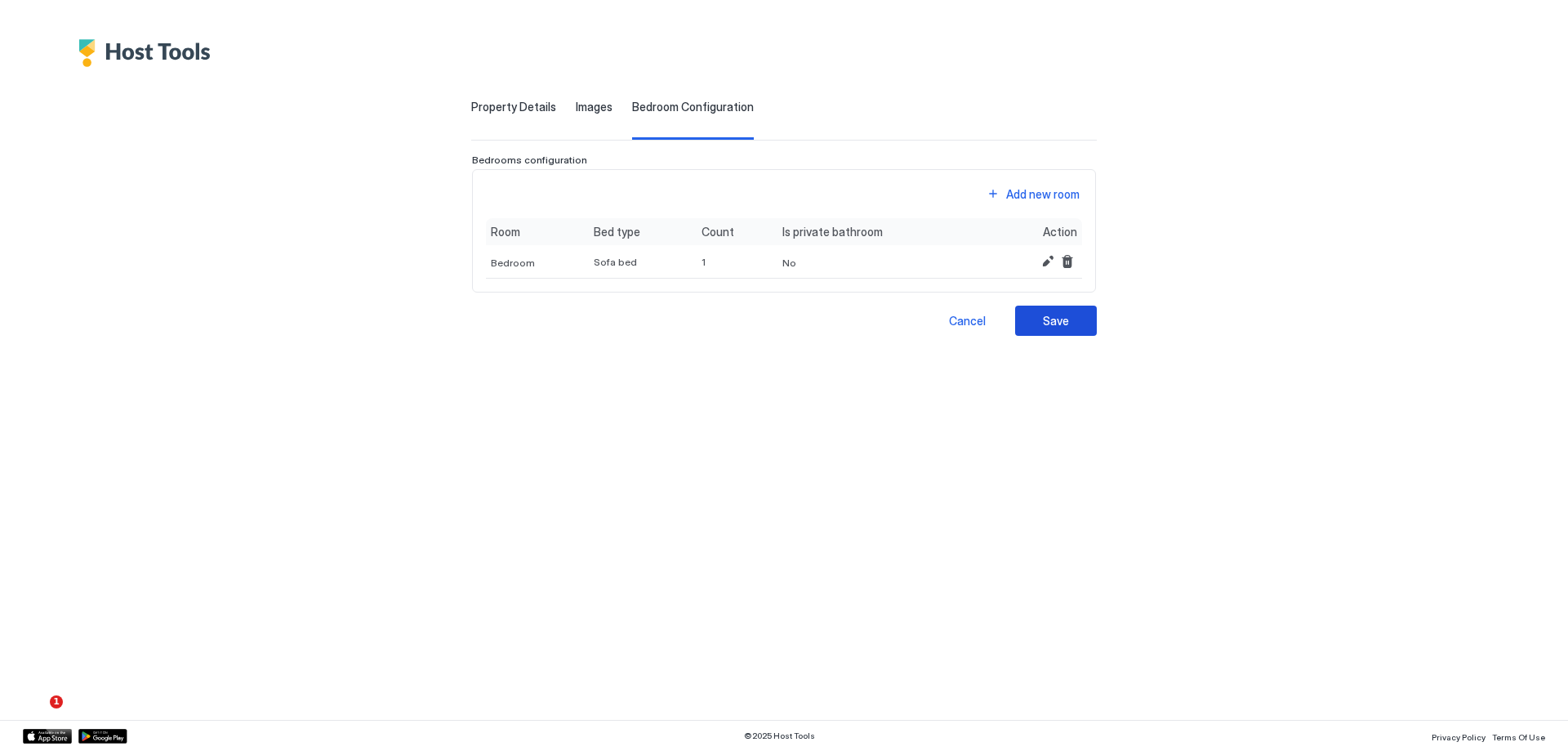
click at [1070, 328] on button "Save" at bounding box center [1056, 321] width 82 height 31
